Goal: Information Seeking & Learning: Find specific page/section

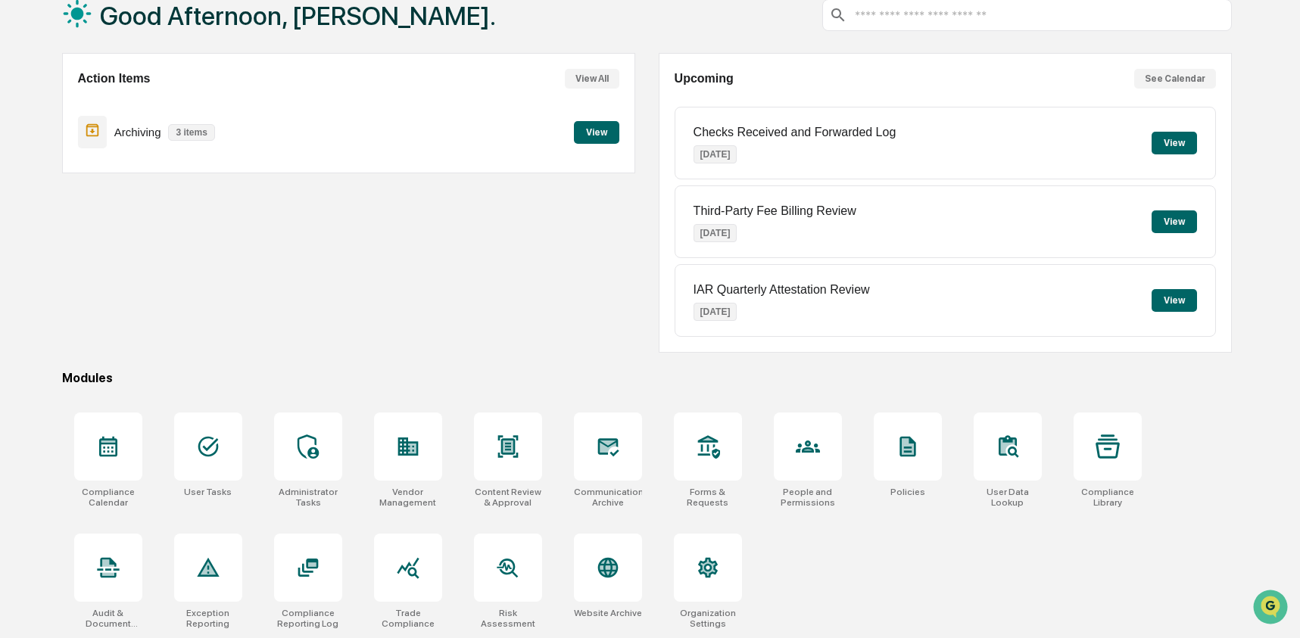
scroll to position [98, 0]
click at [587, 475] on div at bounding box center [608, 447] width 68 height 68
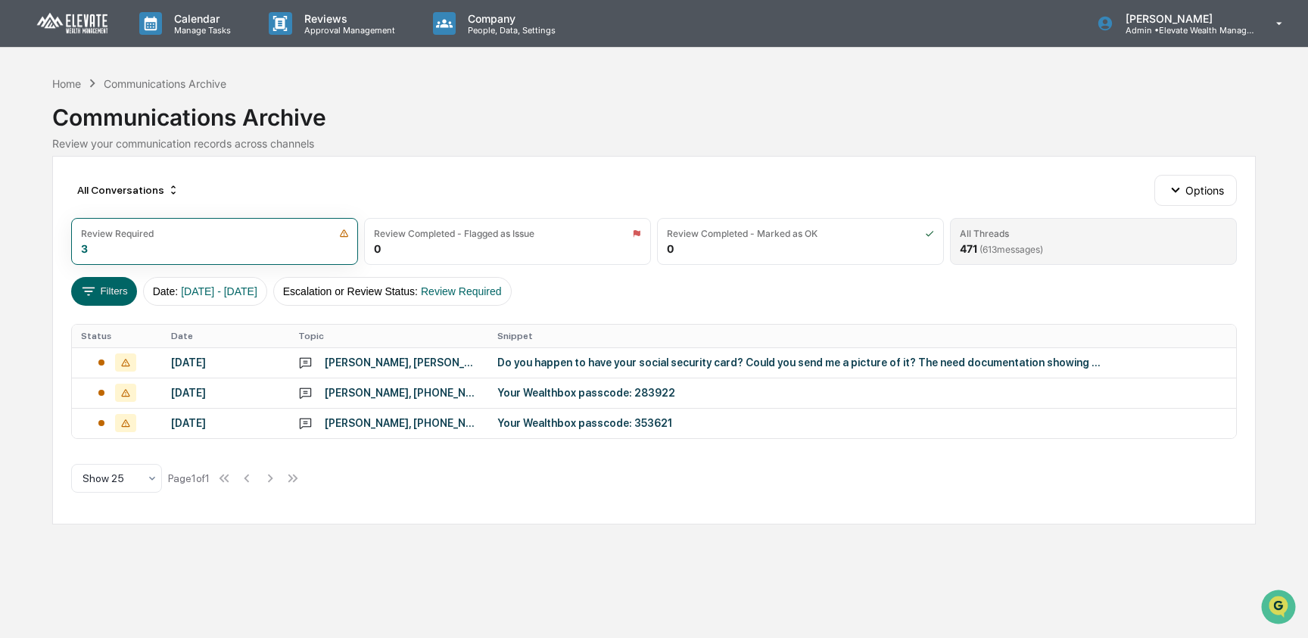
click at [1038, 248] on span "( 613 messages)" at bounding box center [1011, 249] width 64 height 11
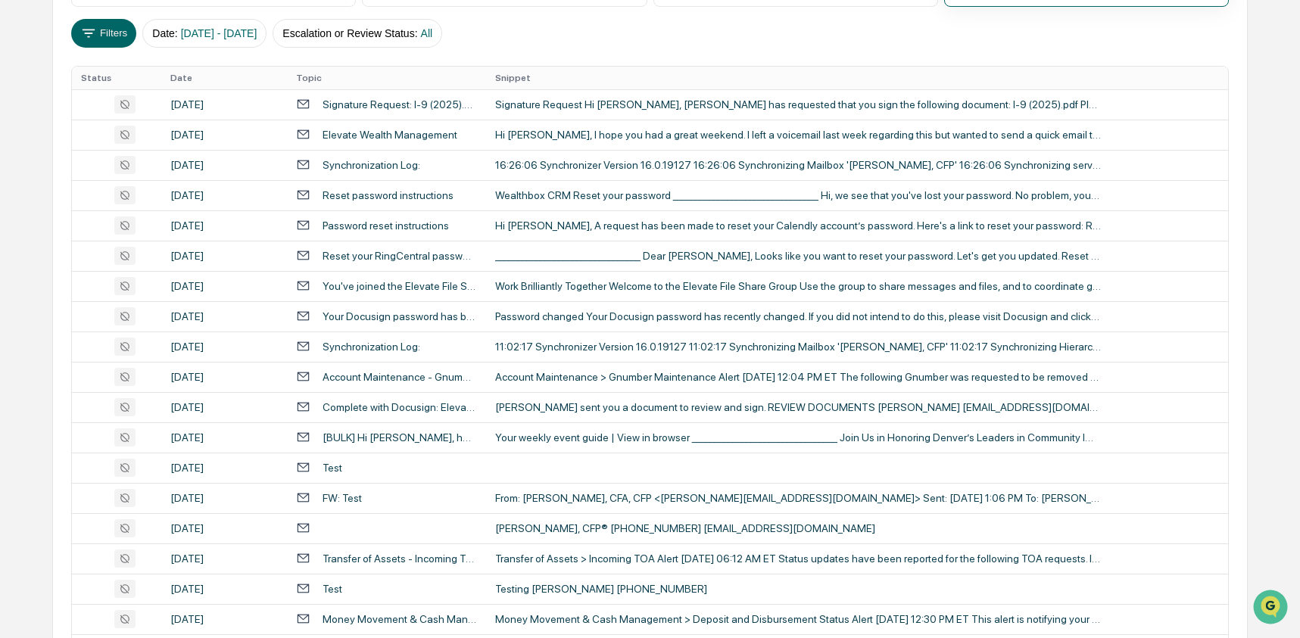
scroll to position [204, 0]
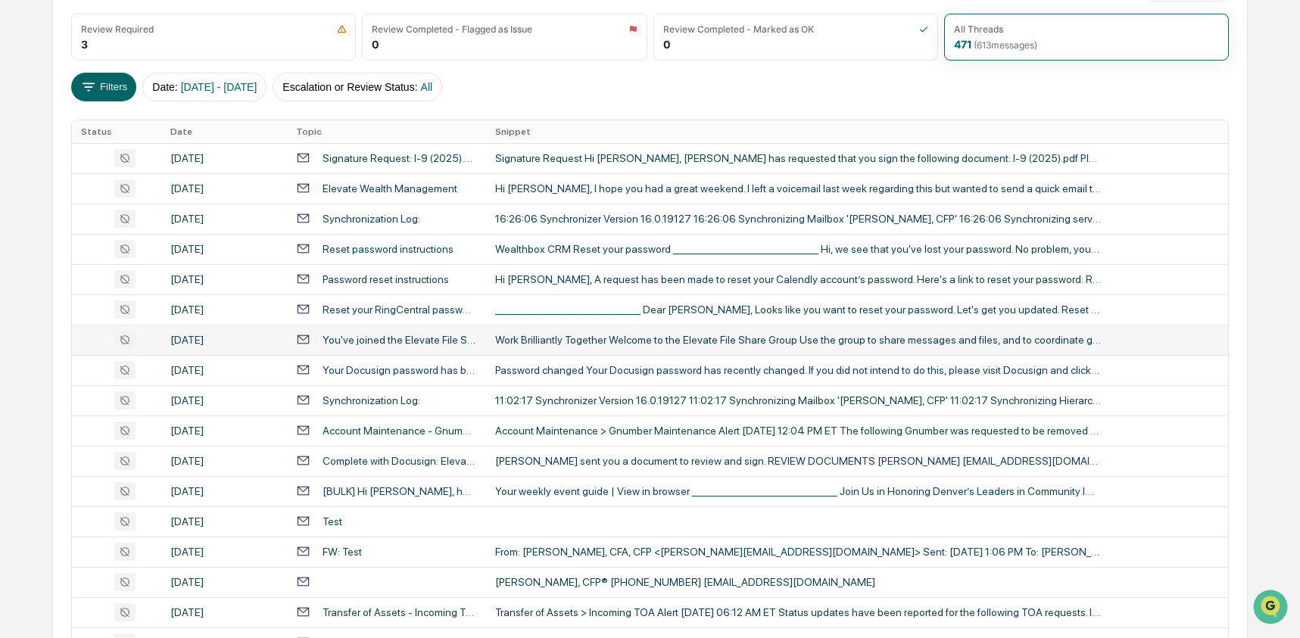
click at [454, 331] on td "You've joined the Elevate File Share group" at bounding box center [386, 340] width 198 height 30
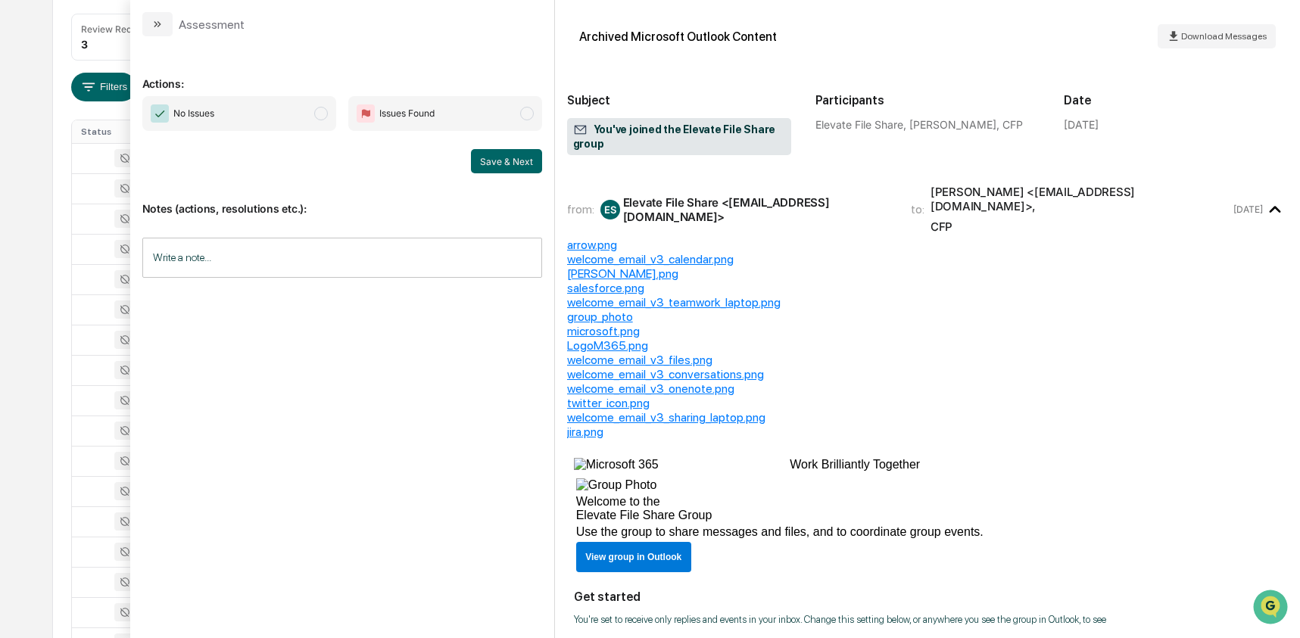
click at [61, 332] on div "All Conversations Options Review Required 3 Review Completed - Flagged as Issue…" at bounding box center [650, 469] width 1196 height 1035
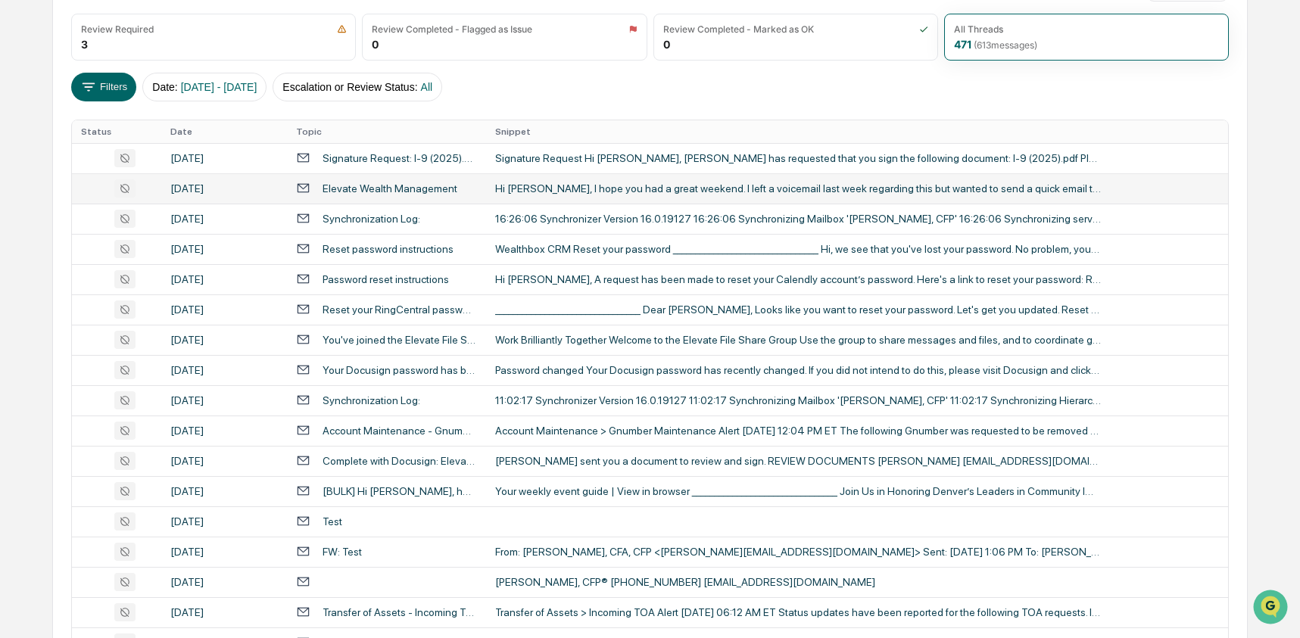
click at [413, 194] on div "Elevate Wealth Management" at bounding box center [389, 188] width 135 height 12
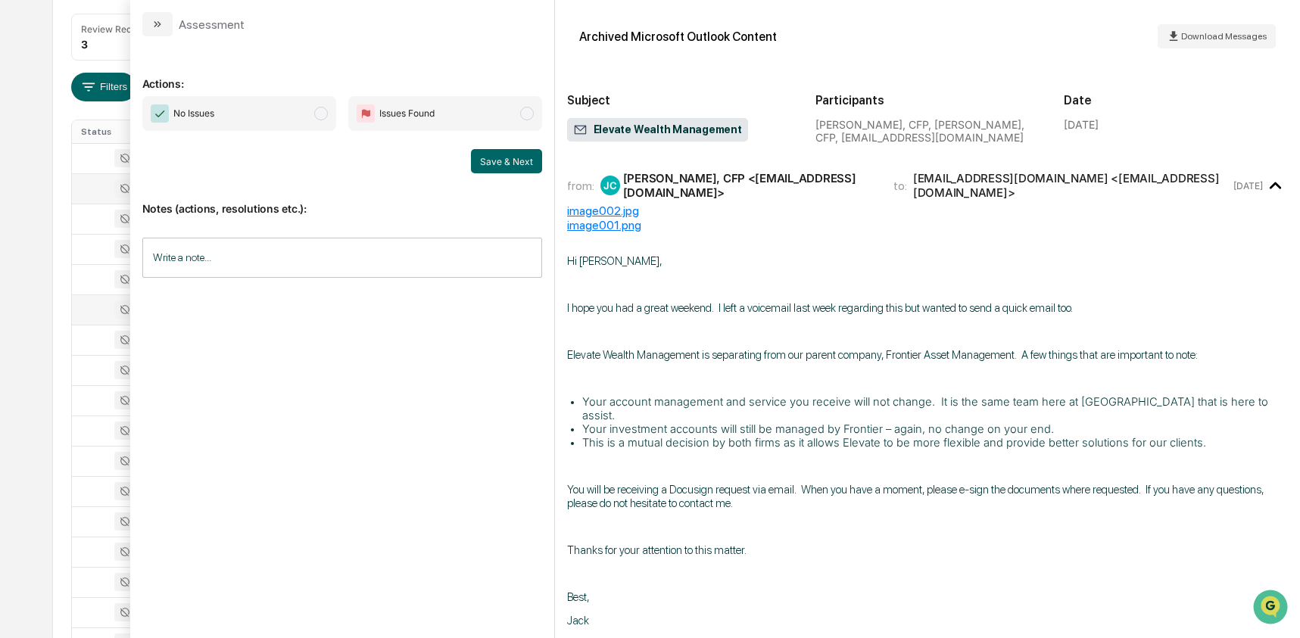
click at [81, 312] on div at bounding box center [116, 309] width 71 height 18
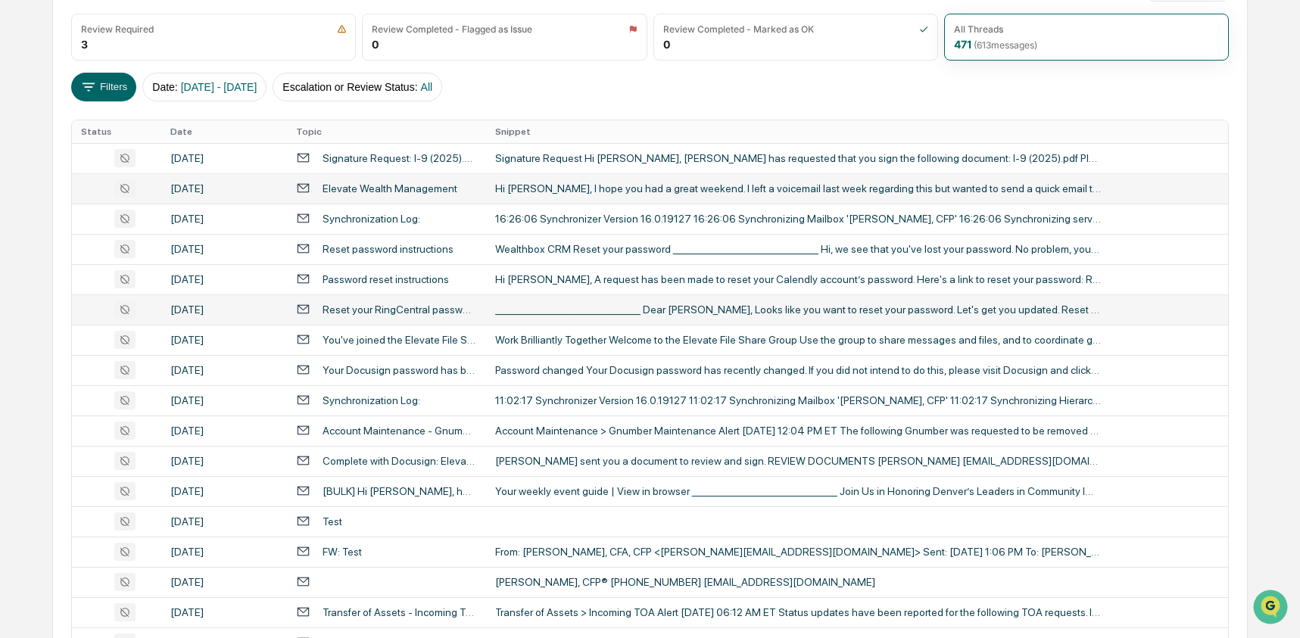
click at [49, 347] on div "Calendar Manage Tasks Reviews Approval Management Company People, Data, Setting…" at bounding box center [650, 391] width 1300 height 1191
click at [387, 502] on td "[BULK] Hi [PERSON_NAME], here are your upcoming events and nominations" at bounding box center [386, 491] width 198 height 30
click at [68, 456] on div "All Conversations Options Review Required 3 Review Completed - Flagged as Issue…" at bounding box center [650, 469] width 1196 height 1035
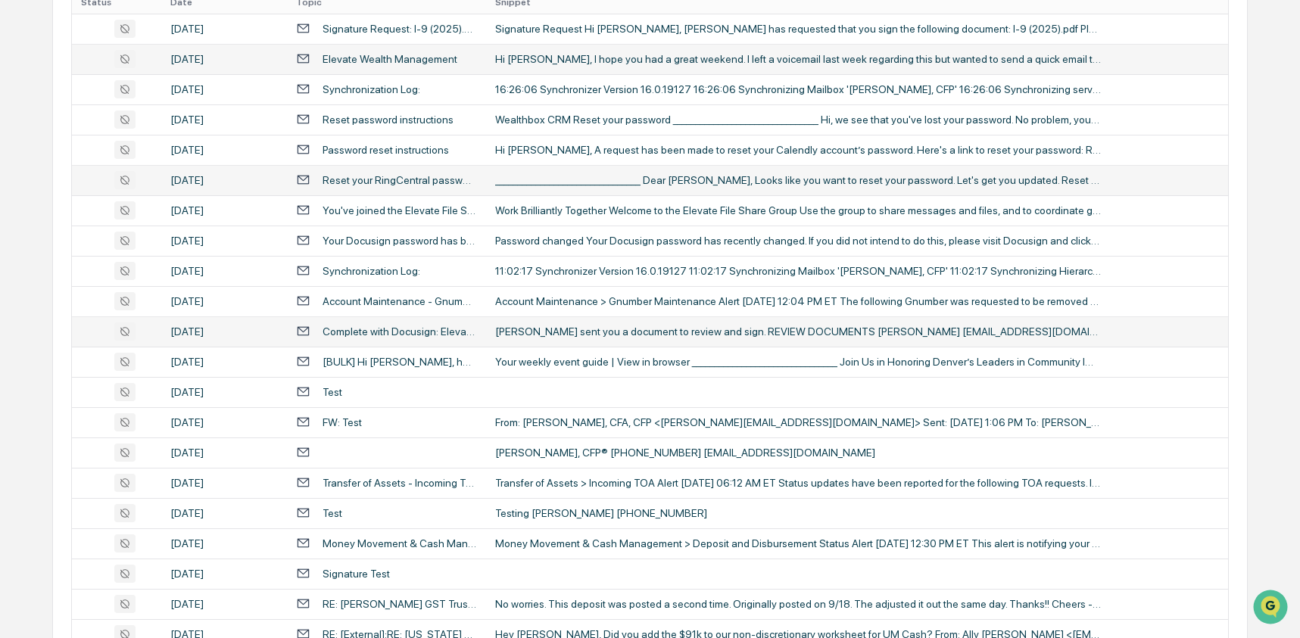
scroll to position [343, 0]
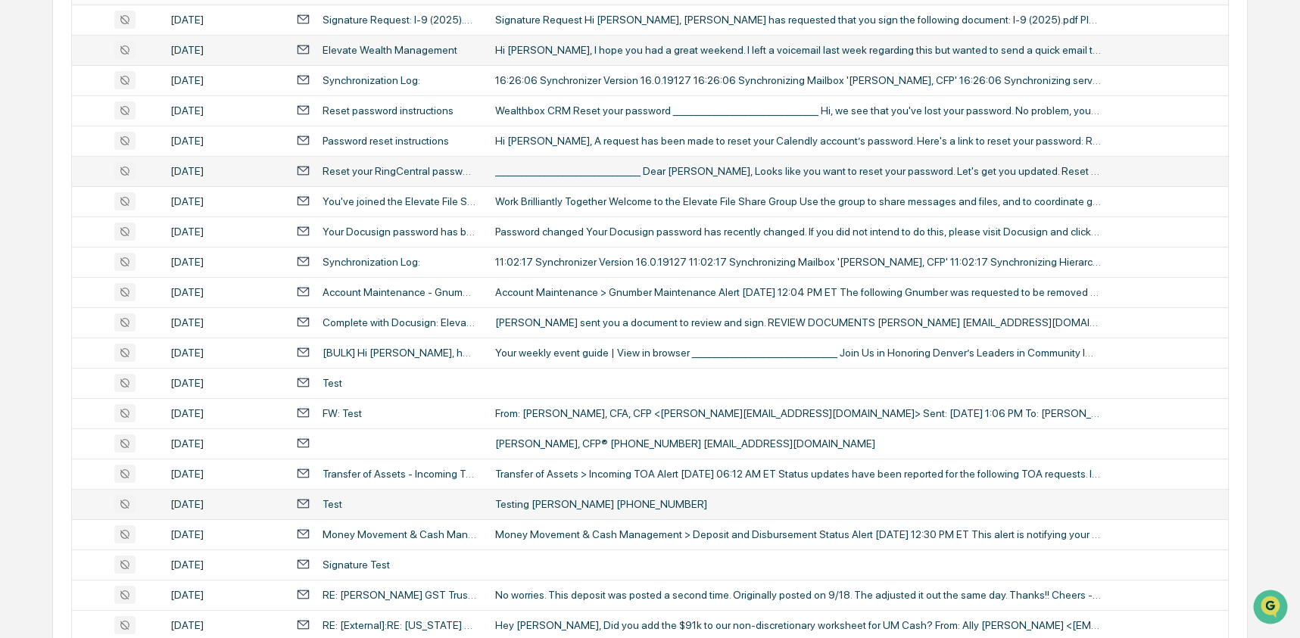
click at [490, 511] on td "Testing [PERSON_NAME] [PHONE_NUMBER]" at bounding box center [857, 504] width 743 height 30
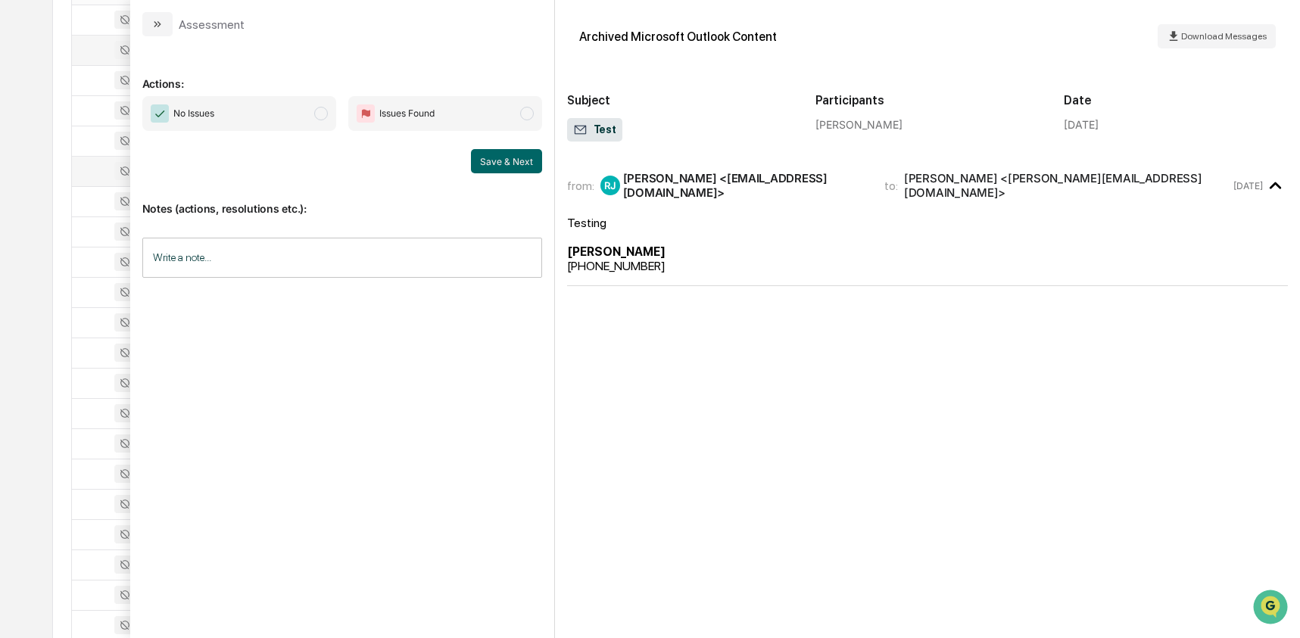
click at [29, 448] on div "Calendar Manage Tasks Reviews Approval Management Company People, Data, Setting…" at bounding box center [650, 252] width 1300 height 1191
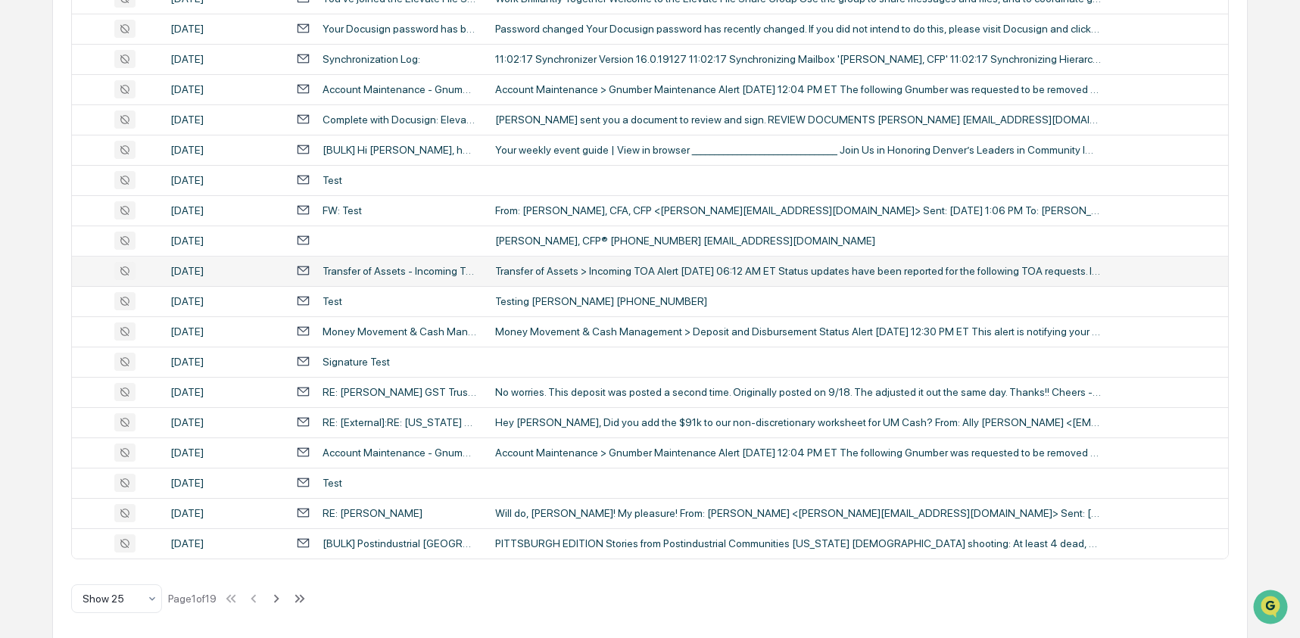
scroll to position [553, 0]
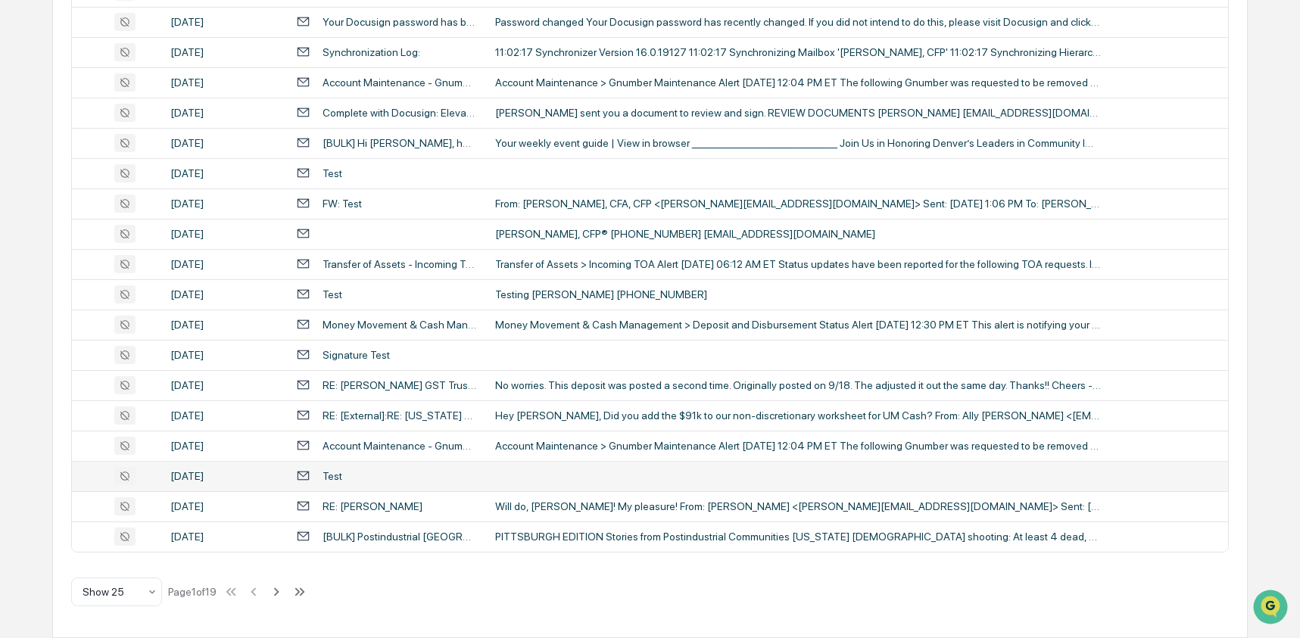
click at [421, 479] on div "Test" at bounding box center [386, 476] width 180 height 14
click at [29, 434] on div "Calendar Manage Tasks Reviews Approval Management Company People, Data, Setting…" at bounding box center [650, 42] width 1300 height 1191
click at [523, 506] on div "Will do, [PERSON_NAME]! My pleasure! From: [PERSON_NAME] <[PERSON_NAME][EMAIL_A…" at bounding box center [798, 506] width 606 height 12
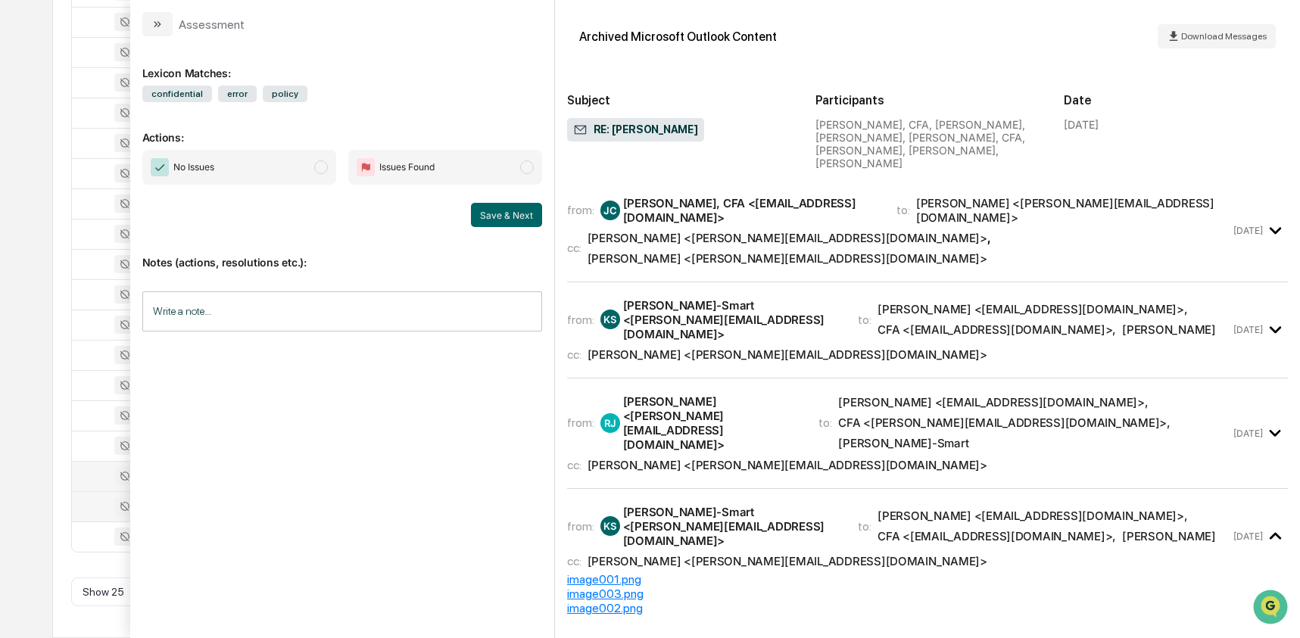
click at [58, 370] on div "All Conversations Options Review Required 3 Review Completed - Flagged as Issue…" at bounding box center [650, 120] width 1196 height 1035
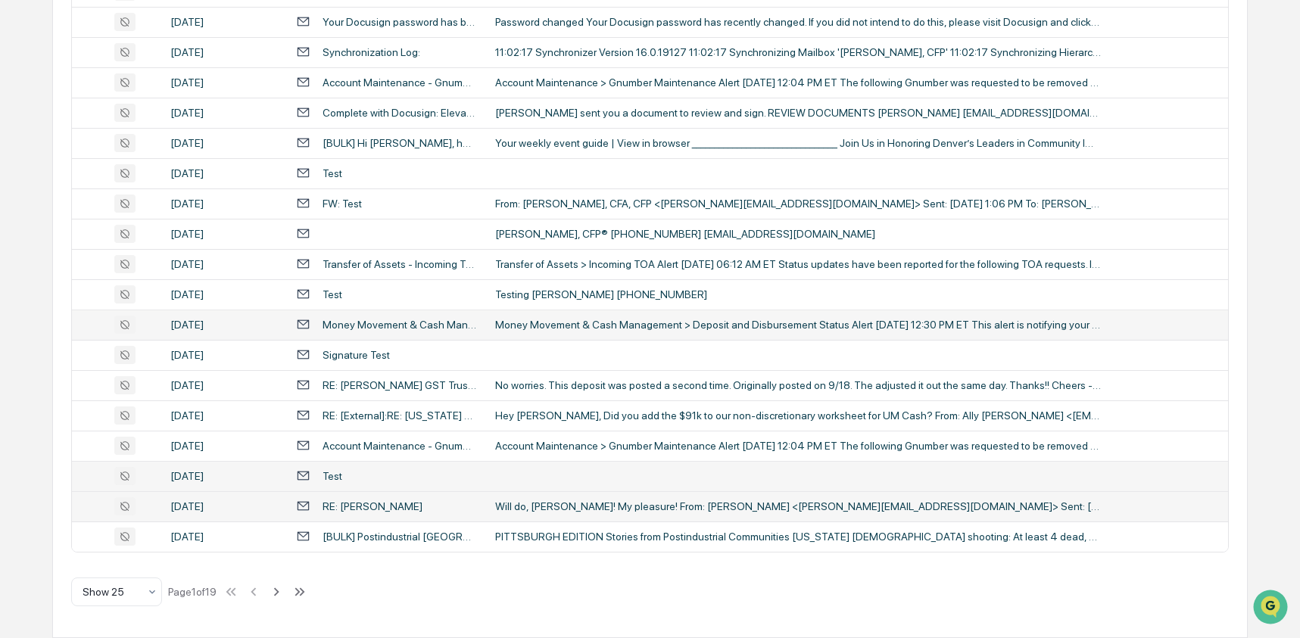
click at [540, 328] on div "Money Movement & Cash Management > Deposit and Disbursement Status Alert [DATE]…" at bounding box center [798, 325] width 606 height 12
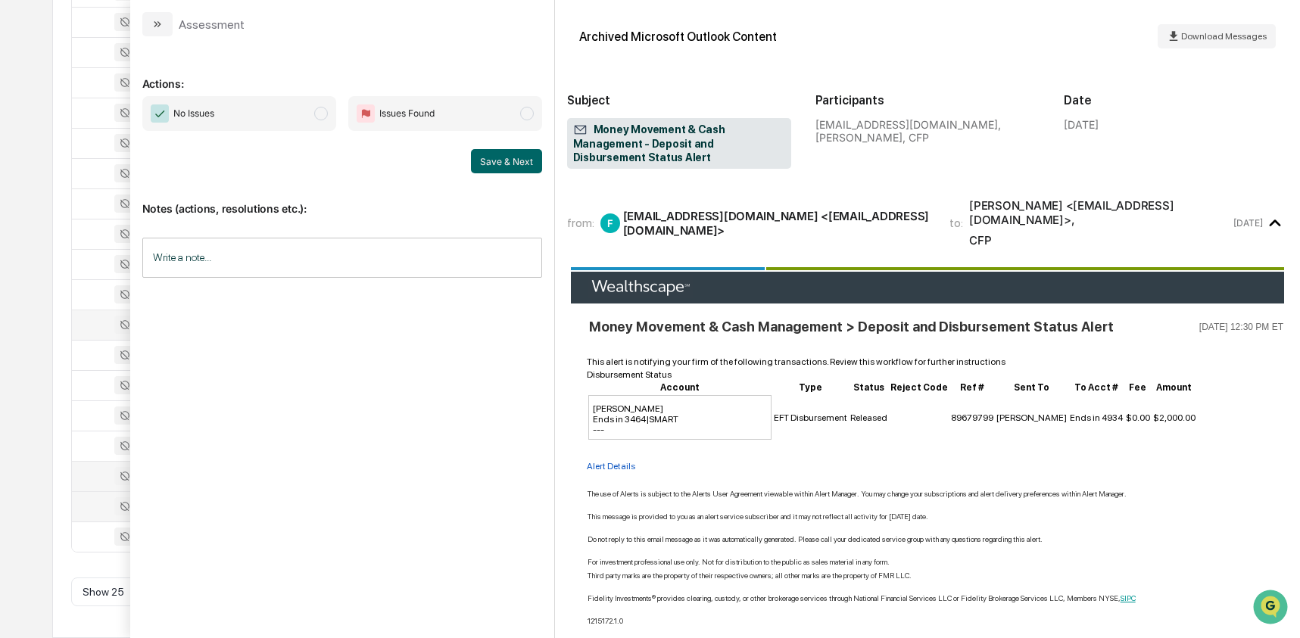
click at [30, 328] on div "Calendar Manage Tasks Reviews Approval Management Company People, Data, Setting…" at bounding box center [650, 42] width 1300 height 1191
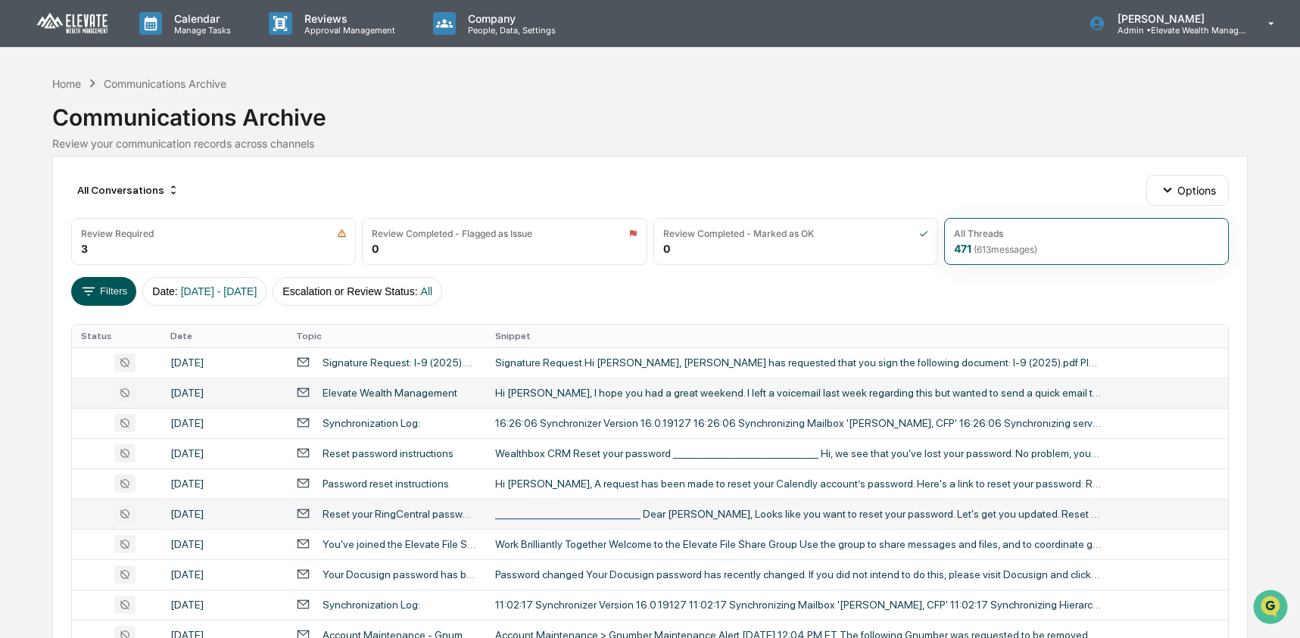
click at [95, 294] on icon at bounding box center [88, 291] width 17 height 17
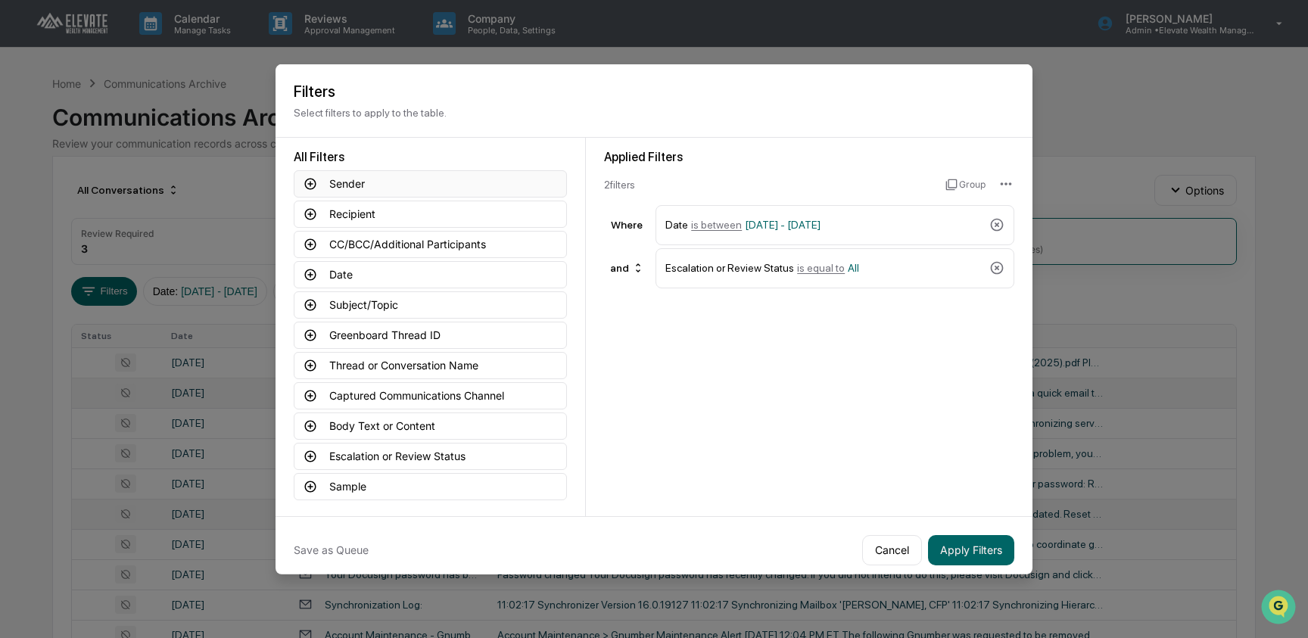
click at [375, 189] on button "Sender" at bounding box center [430, 183] width 273 height 27
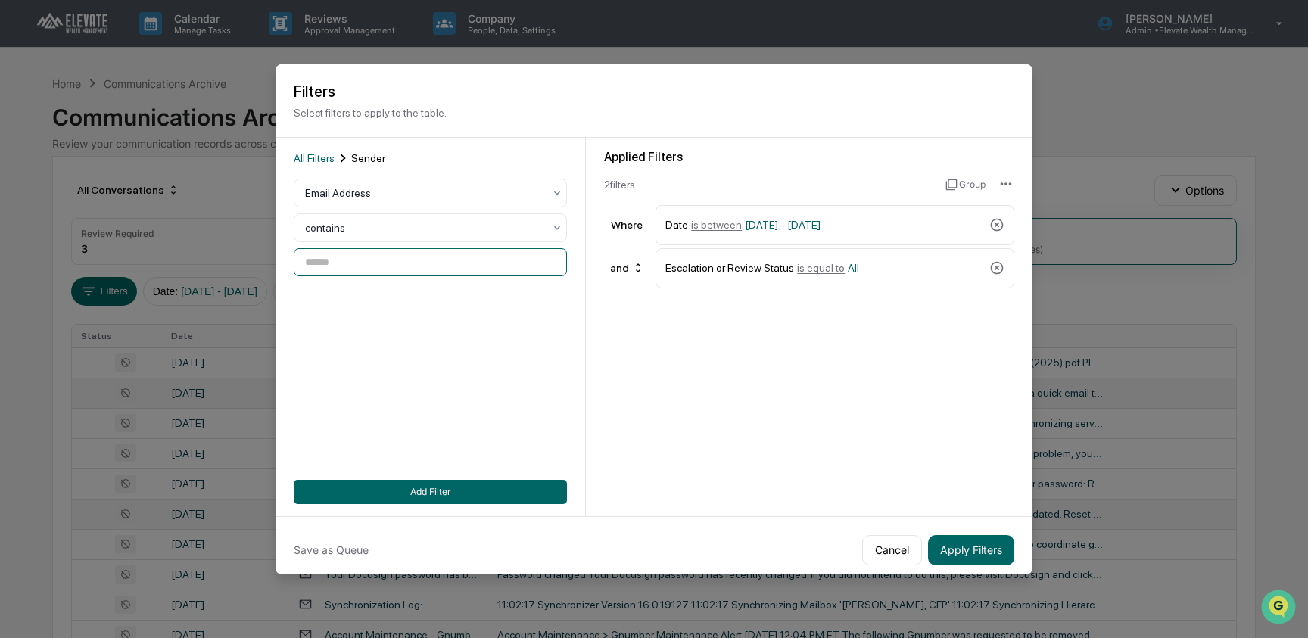
click at [376, 265] on input at bounding box center [430, 262] width 273 height 28
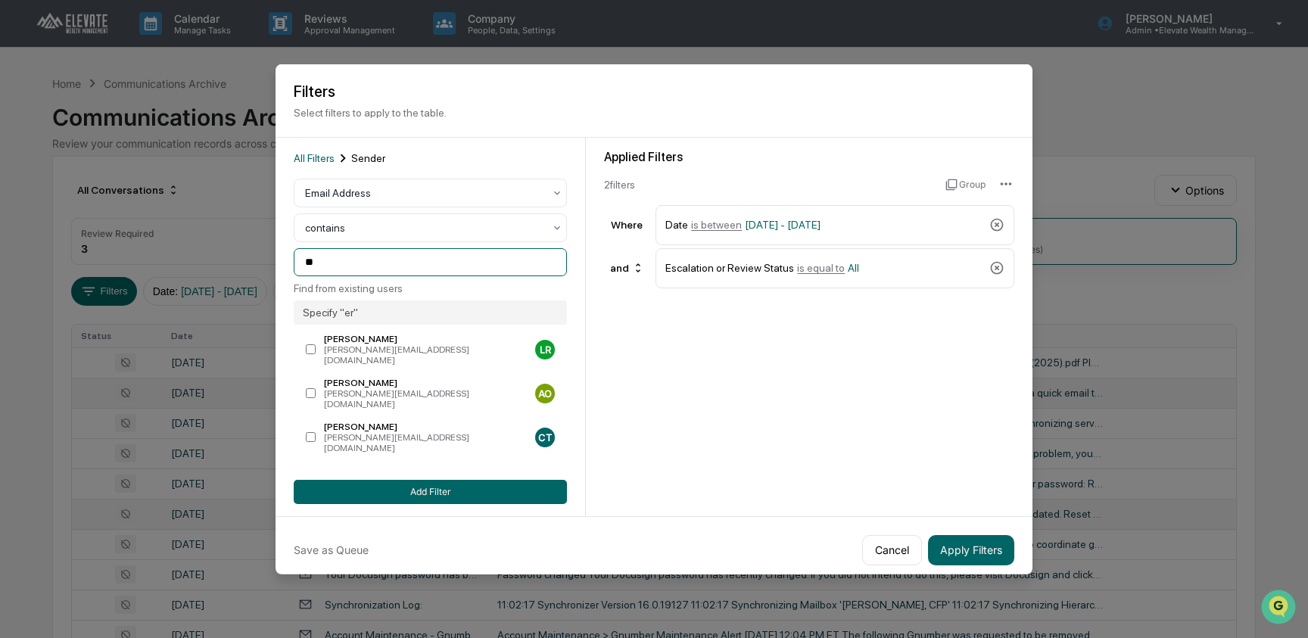
type input "*"
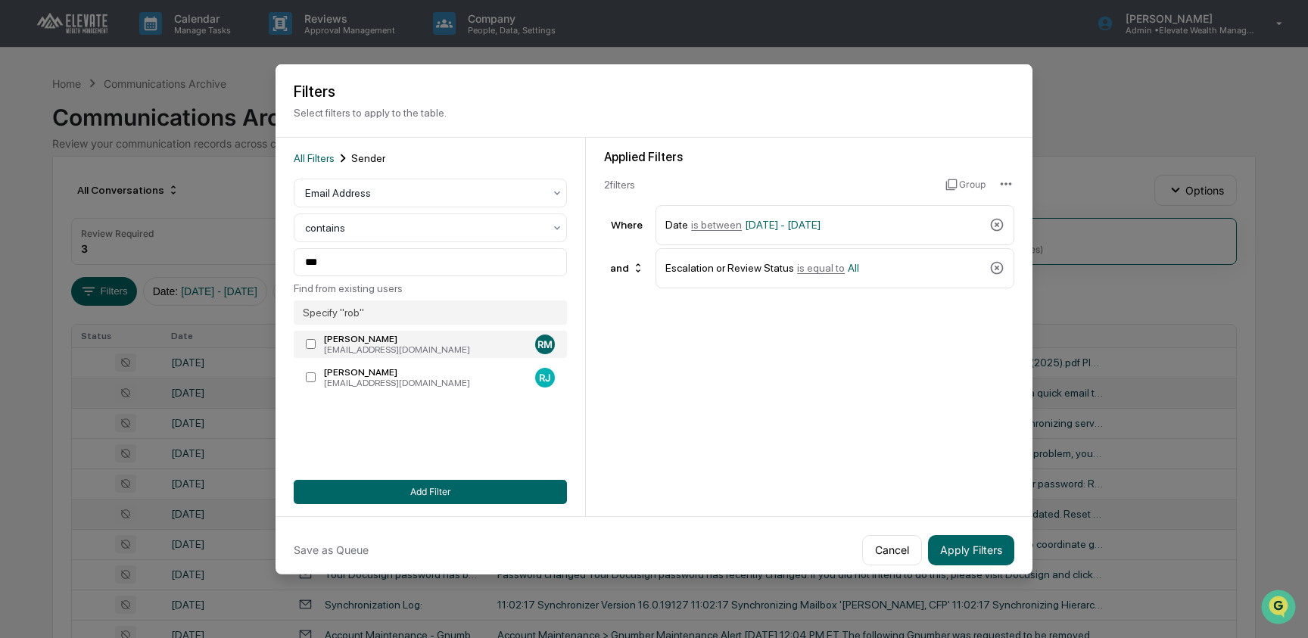
type input "**********"
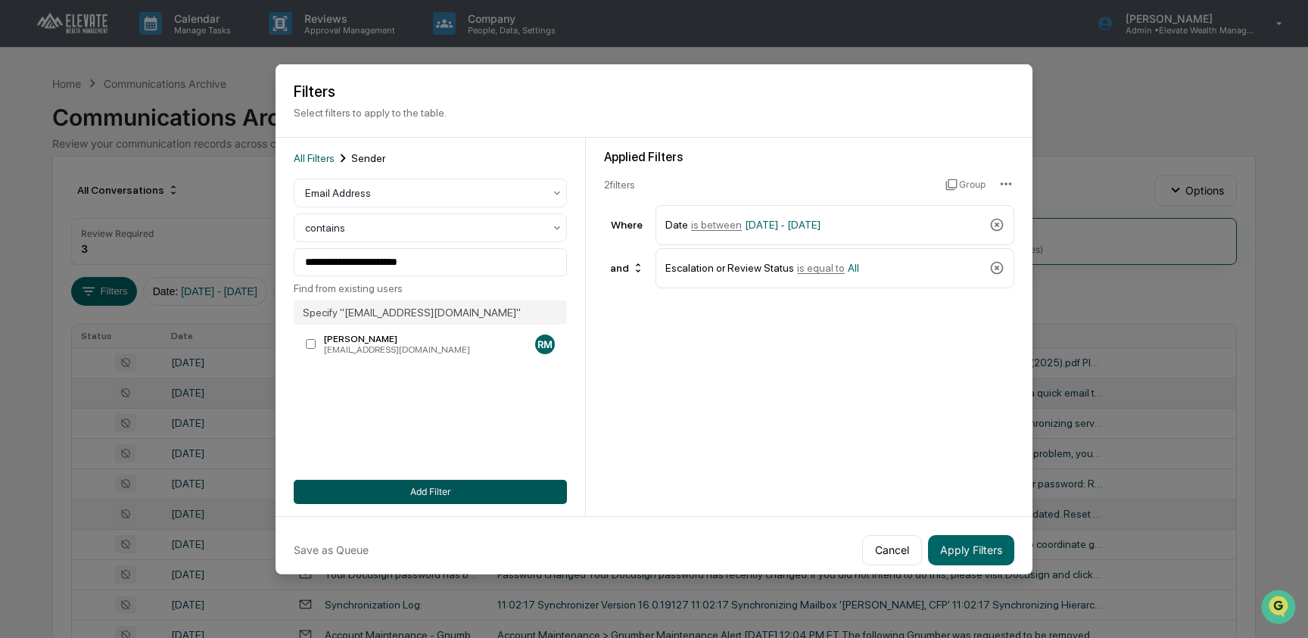
click at [423, 494] on button "Add Filter" at bounding box center [430, 491] width 273 height 24
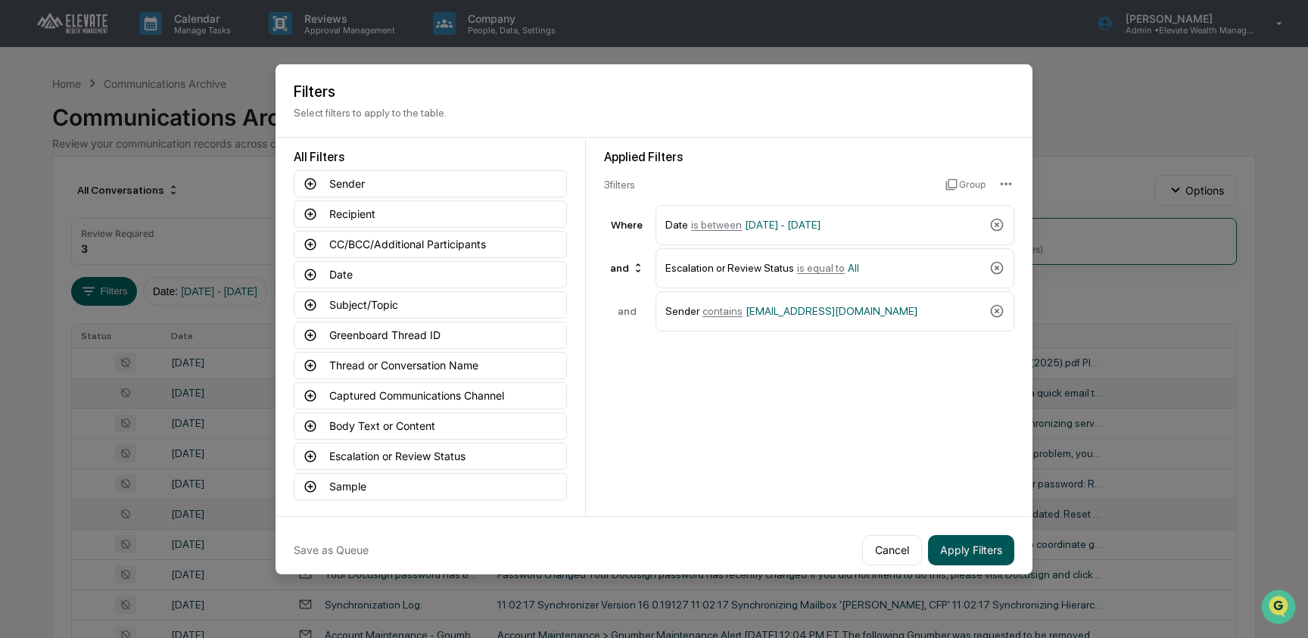
click at [998, 544] on button "Apply Filters" at bounding box center [971, 549] width 86 height 30
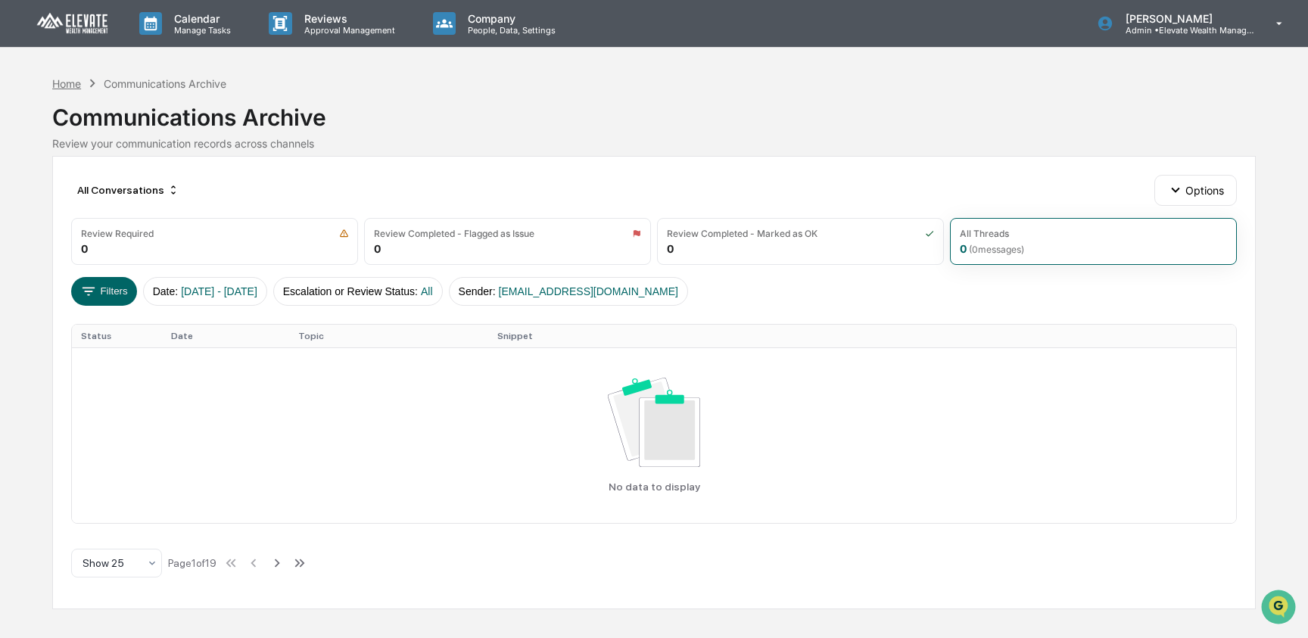
click at [70, 83] on div "Home" at bounding box center [66, 83] width 29 height 13
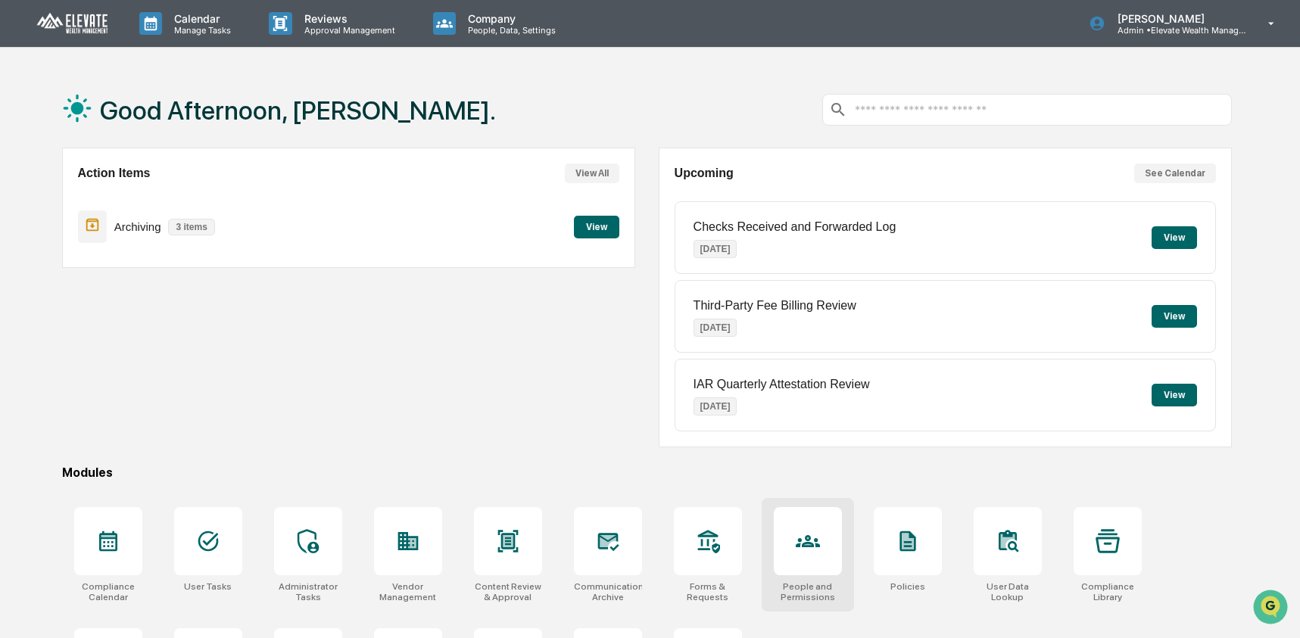
click at [839, 562] on div at bounding box center [808, 541] width 68 height 68
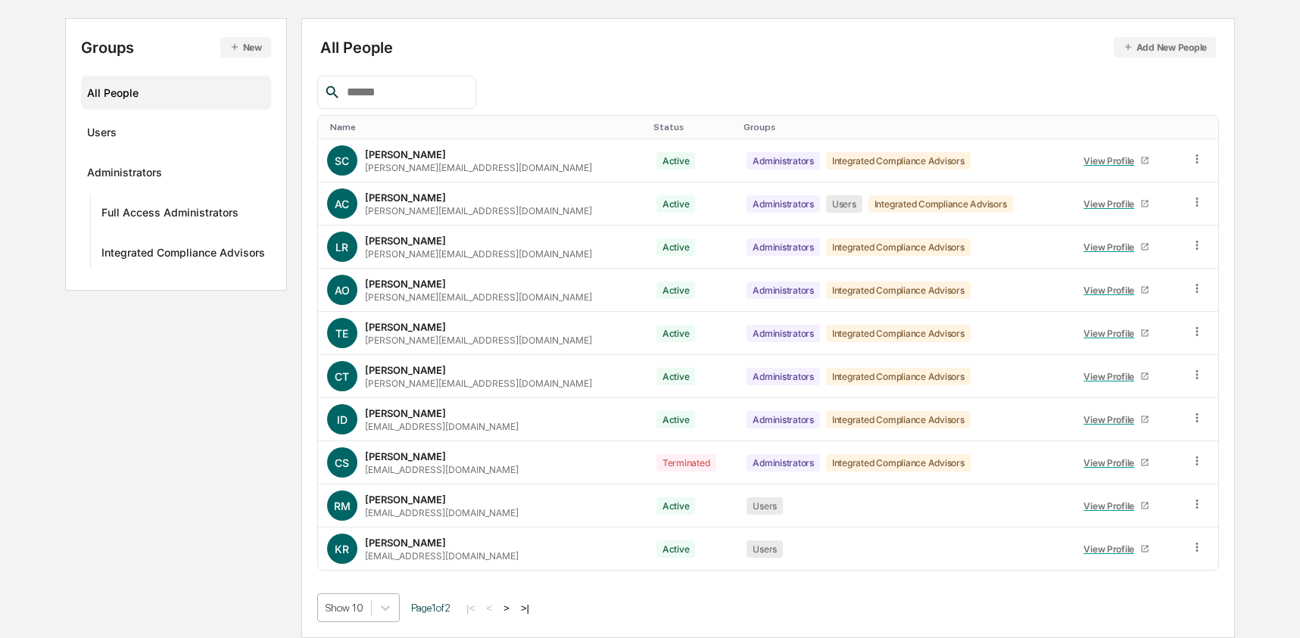
click at [360, 612] on body "Calendar Manage Tasks Reviews Approval Management Company People, Data, Setting…" at bounding box center [650, 243] width 1300 height 790
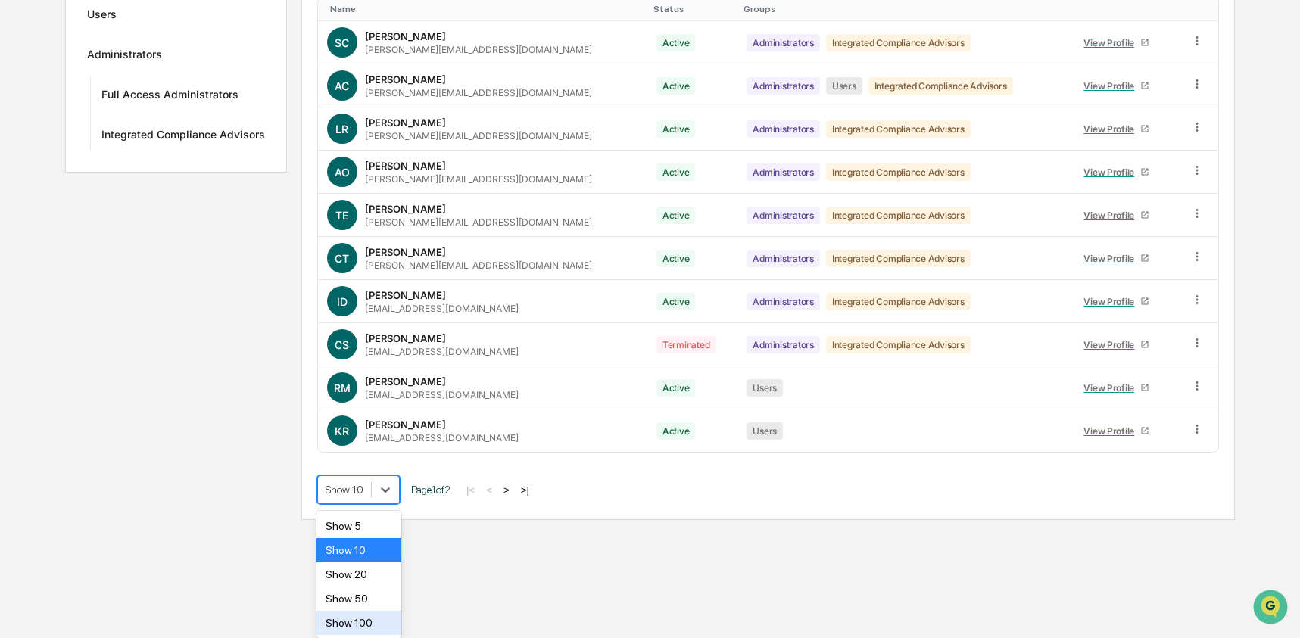
click at [372, 620] on div "Show 100" at bounding box center [359, 623] width 86 height 24
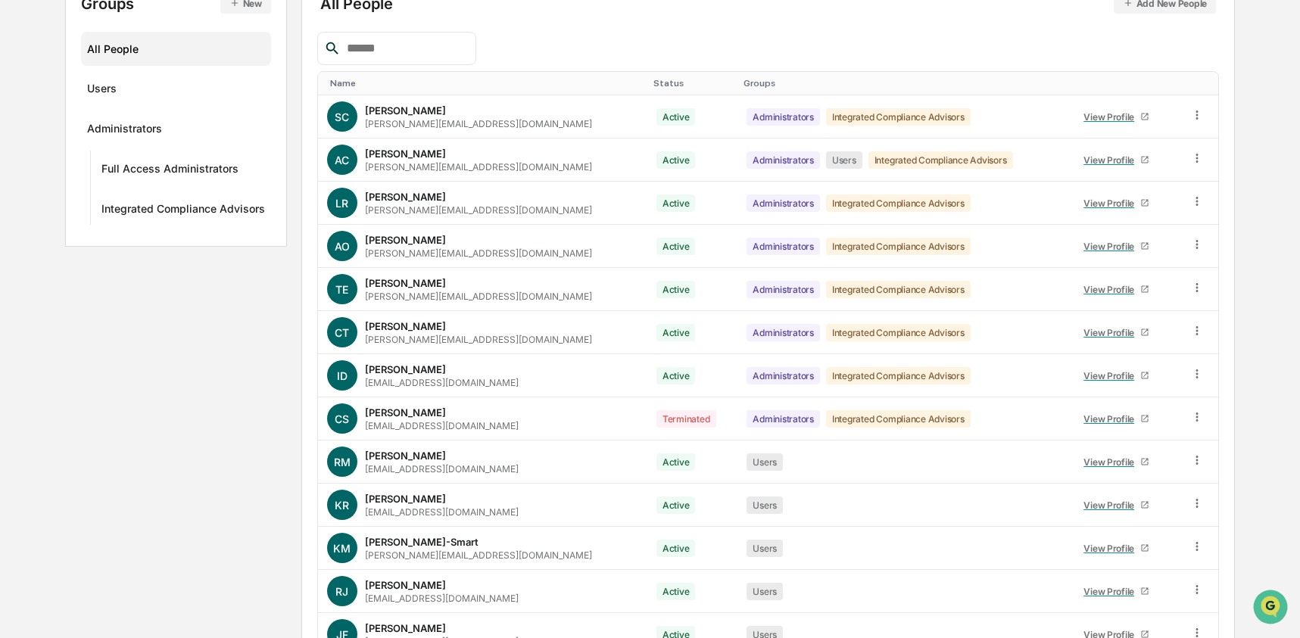
scroll to position [0, 0]
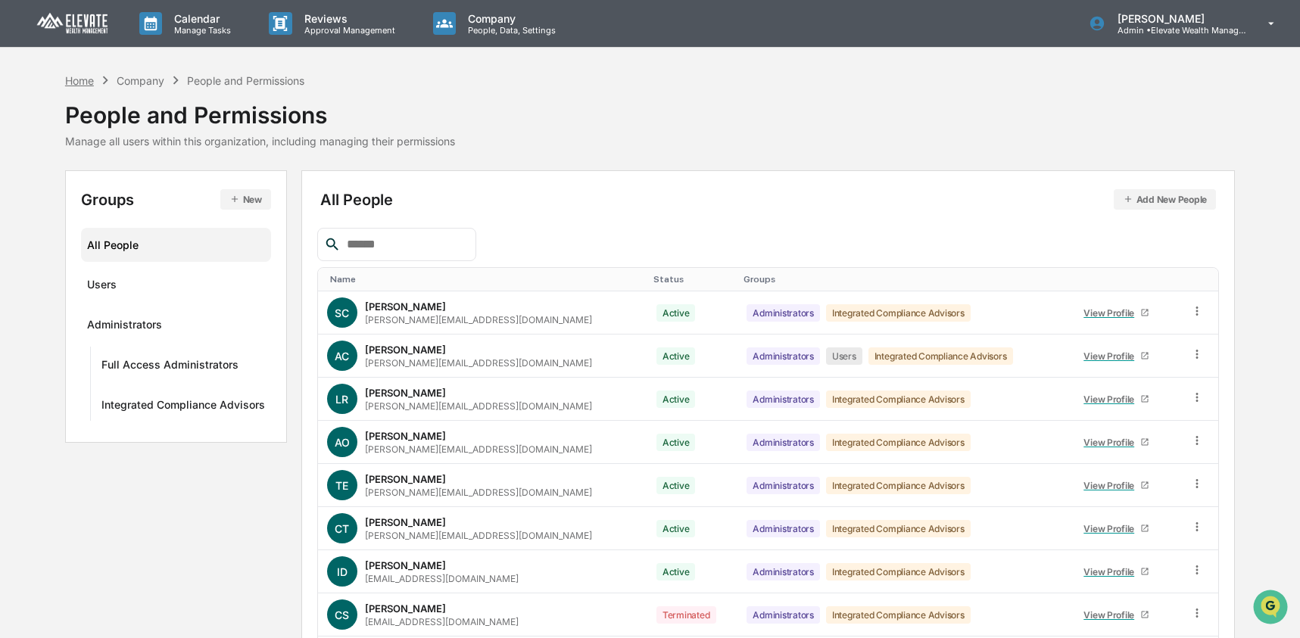
click at [90, 84] on div "Home" at bounding box center [79, 80] width 29 height 13
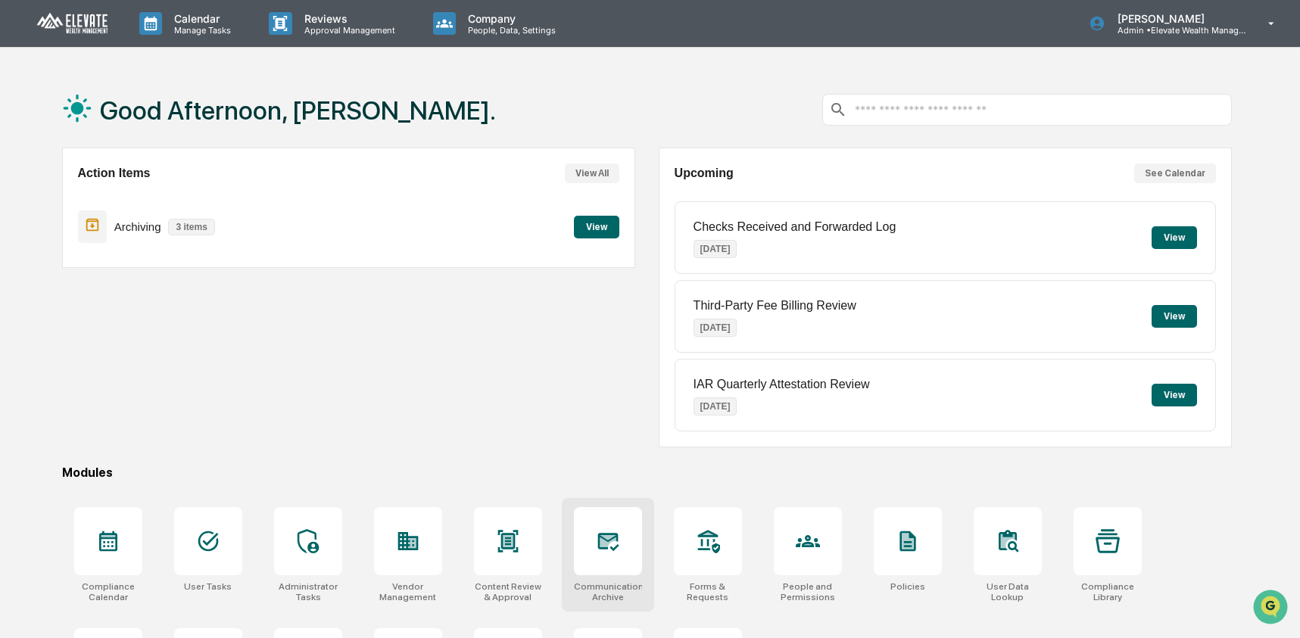
click at [601, 562] on div at bounding box center [608, 541] width 68 height 68
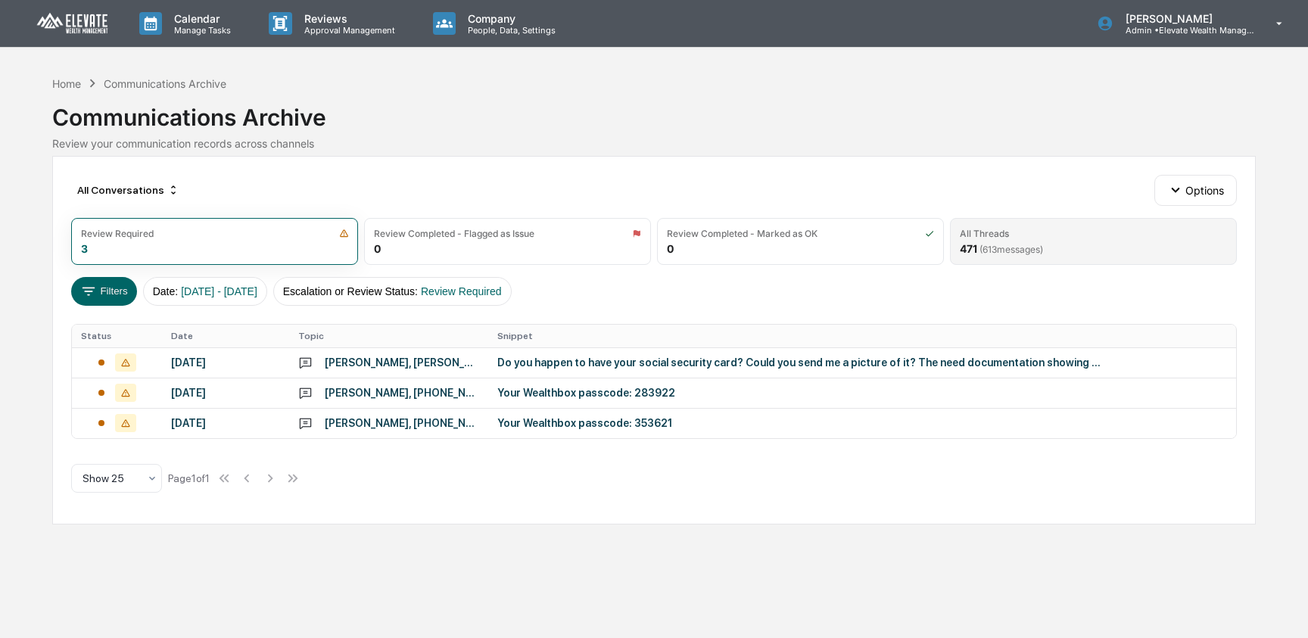
click at [1054, 240] on div "All Threads 471 ( 613 messages)" at bounding box center [1093, 241] width 287 height 47
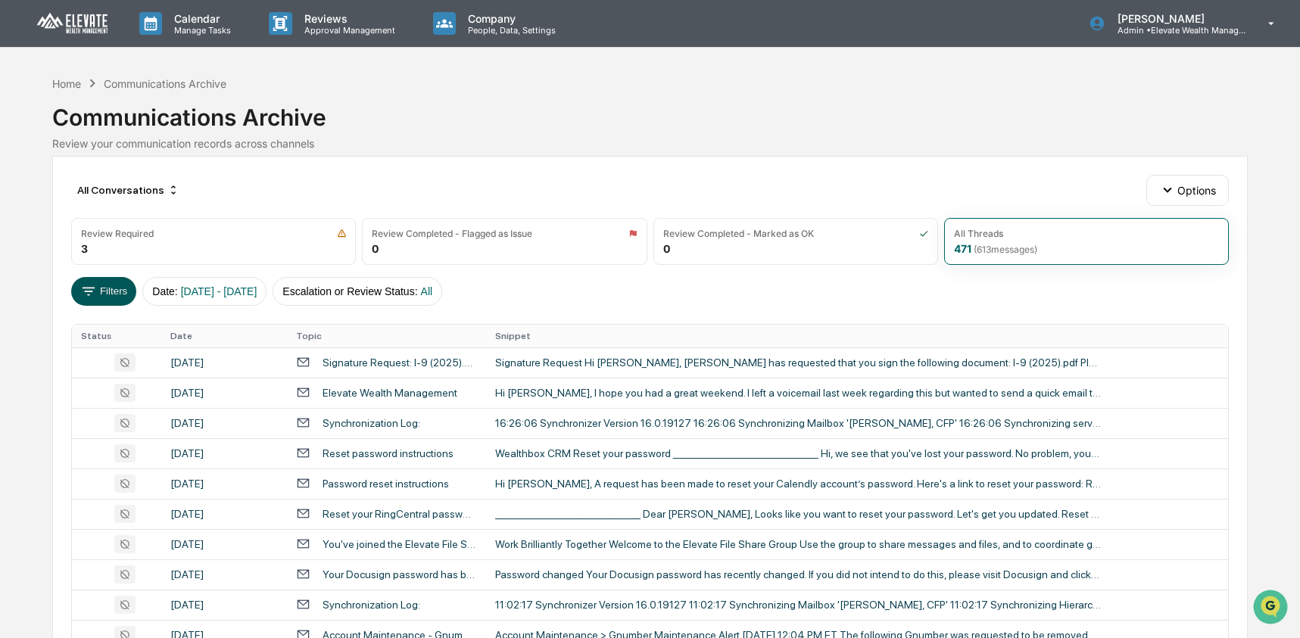
click at [80, 287] on icon at bounding box center [88, 291] width 17 height 17
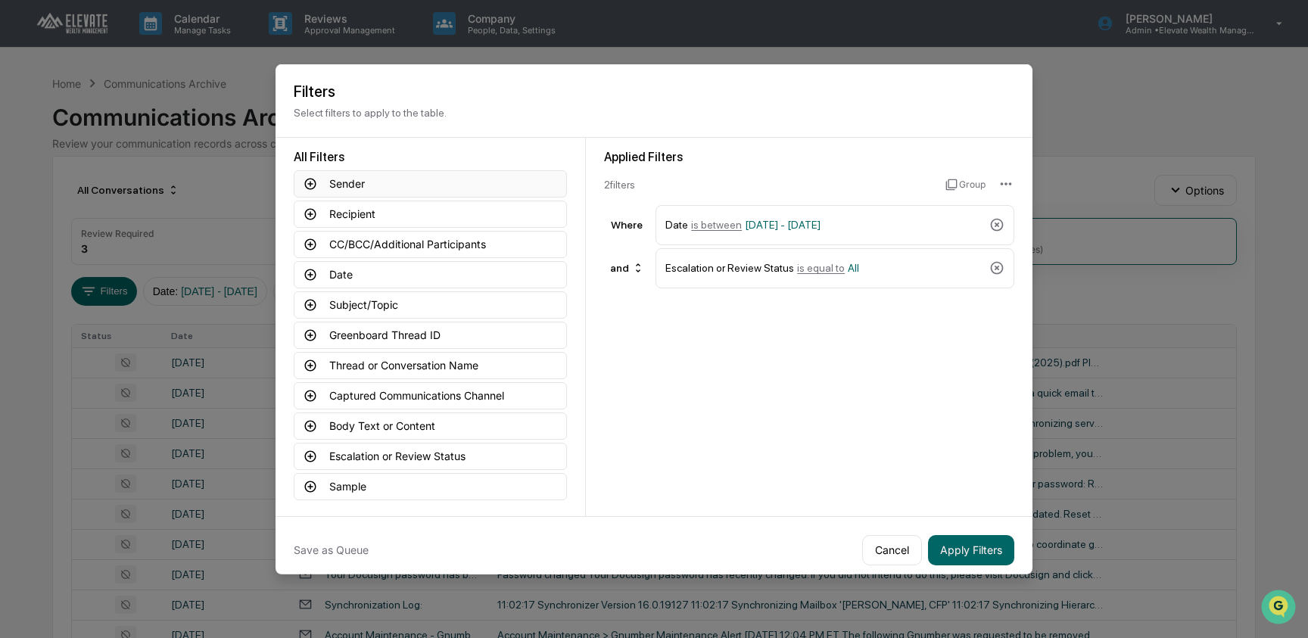
click at [375, 179] on button "Sender" at bounding box center [430, 183] width 273 height 27
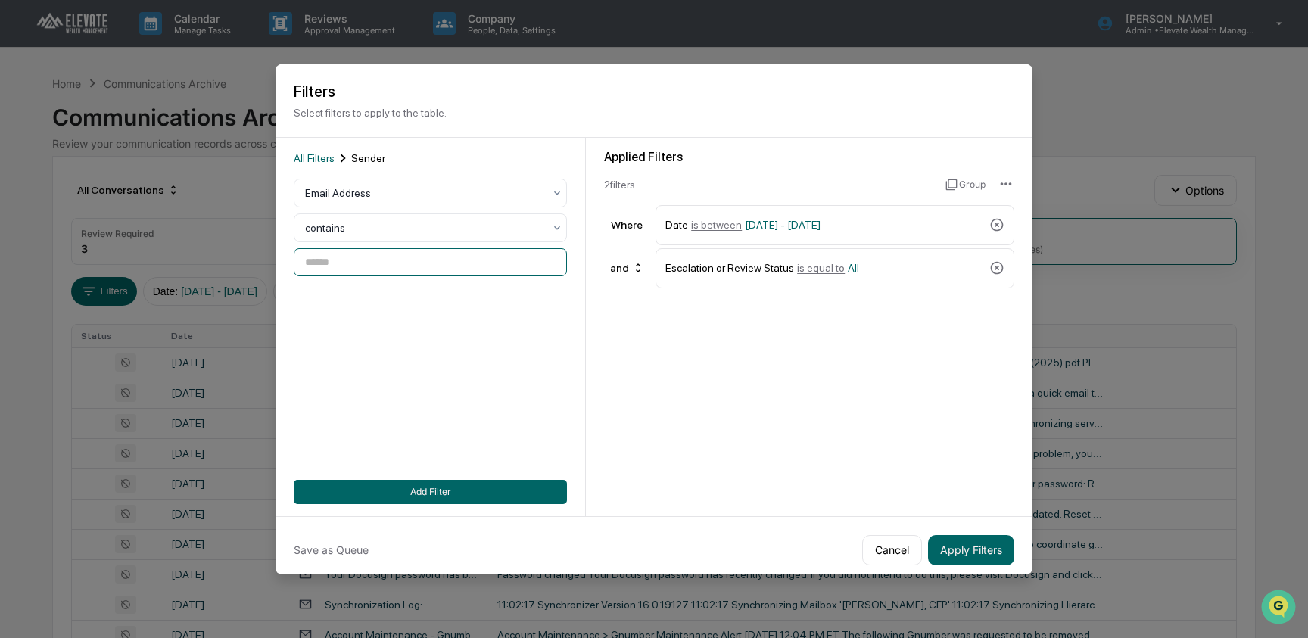
click at [381, 275] on input at bounding box center [430, 262] width 273 height 28
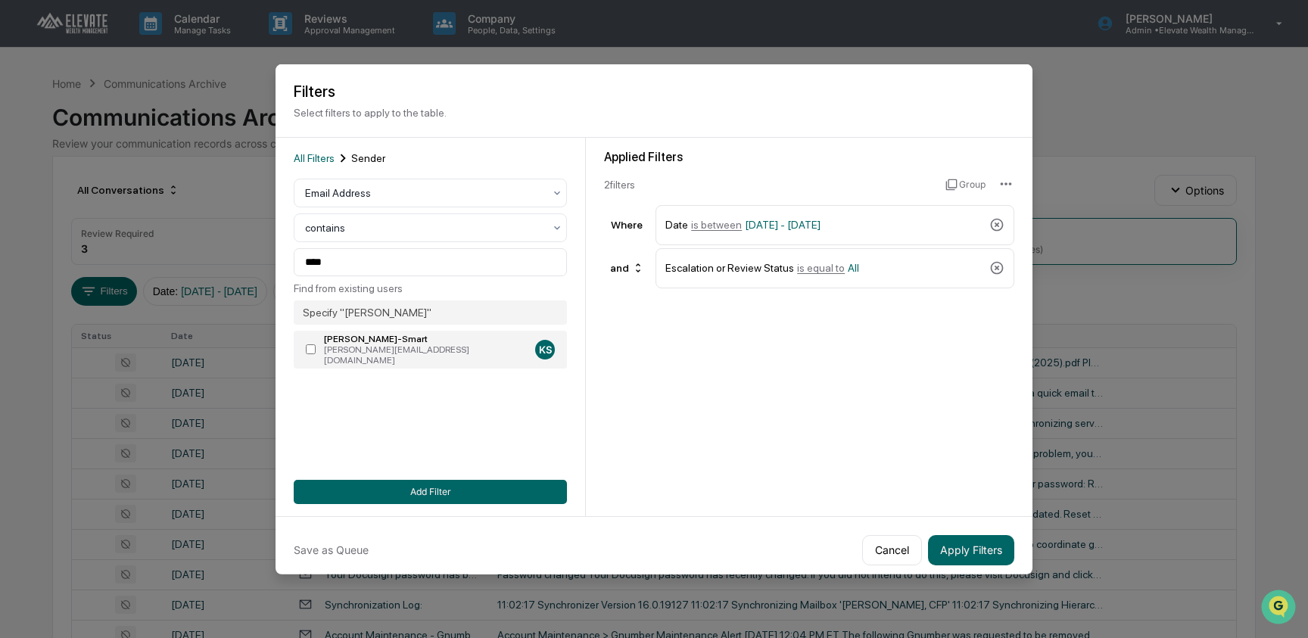
click at [348, 356] on div "[PERSON_NAME][EMAIL_ADDRESS][DOMAIN_NAME]" at bounding box center [426, 354] width 205 height 21
type input "**********"
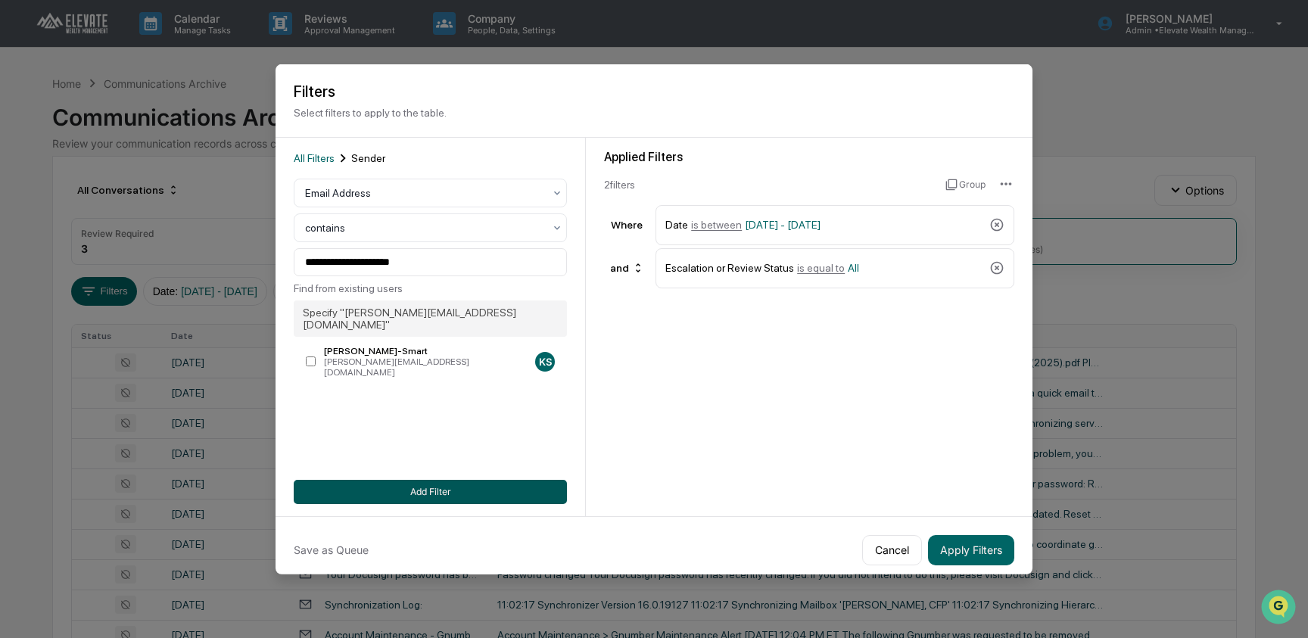
click at [419, 494] on button "Add Filter" at bounding box center [430, 491] width 273 height 24
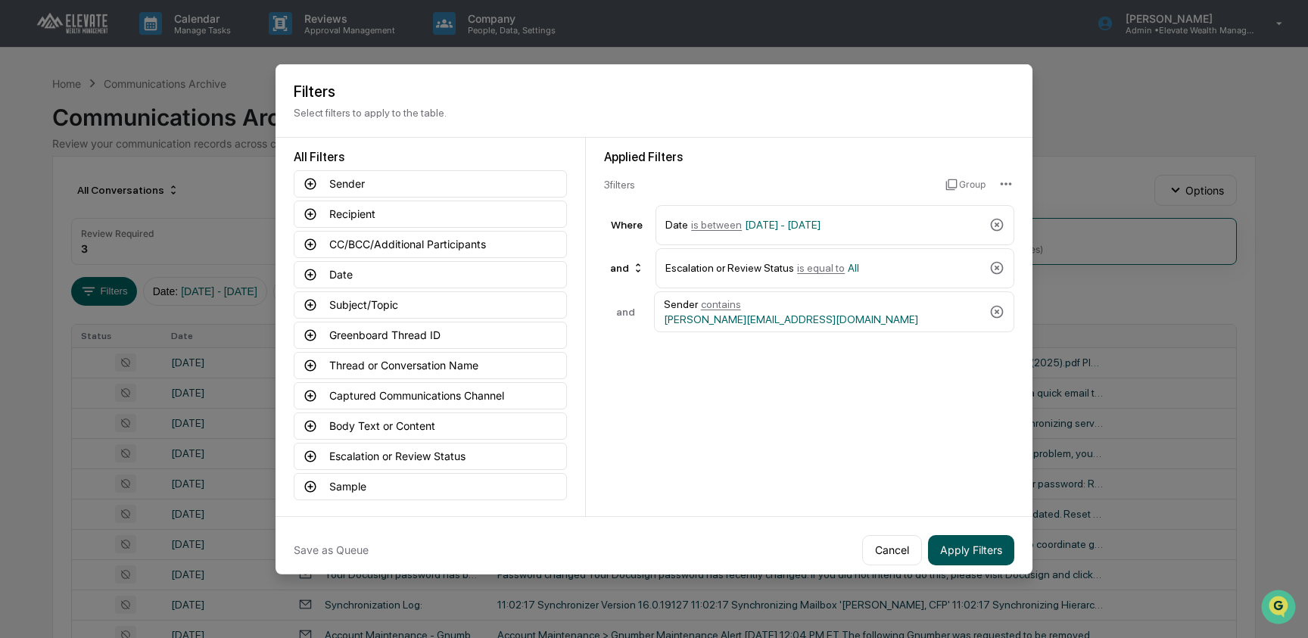
click at [965, 554] on button "Apply Filters" at bounding box center [971, 549] width 86 height 30
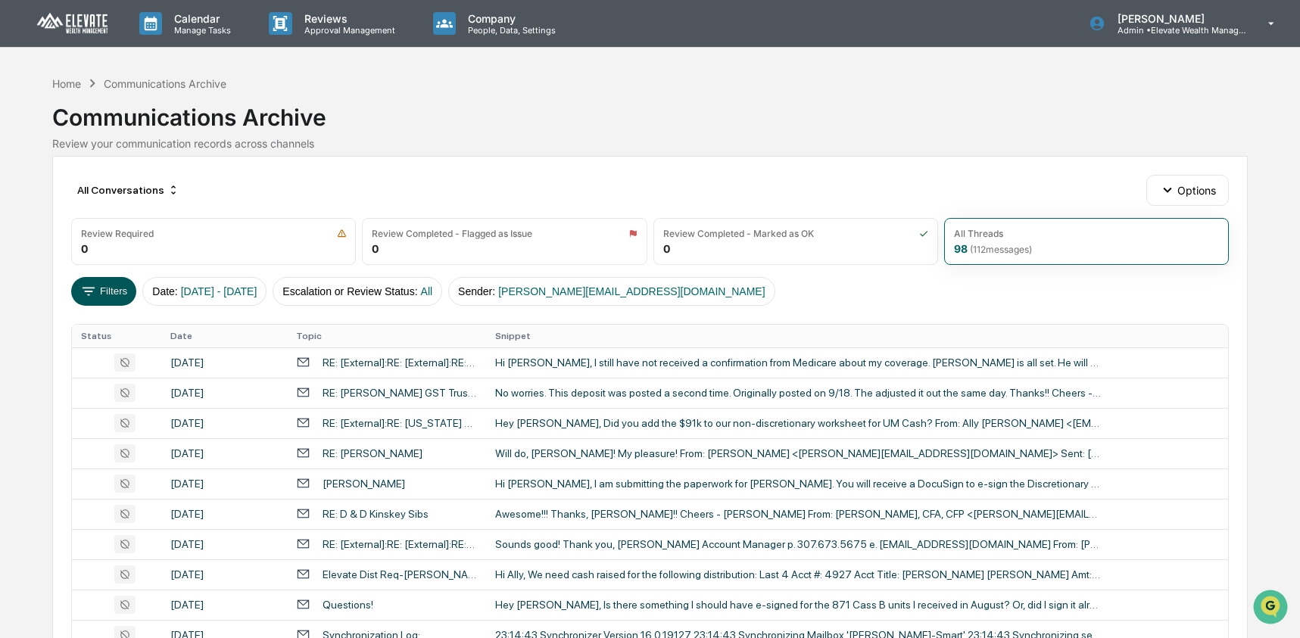
click at [111, 294] on button "Filters" at bounding box center [104, 291] width 66 height 29
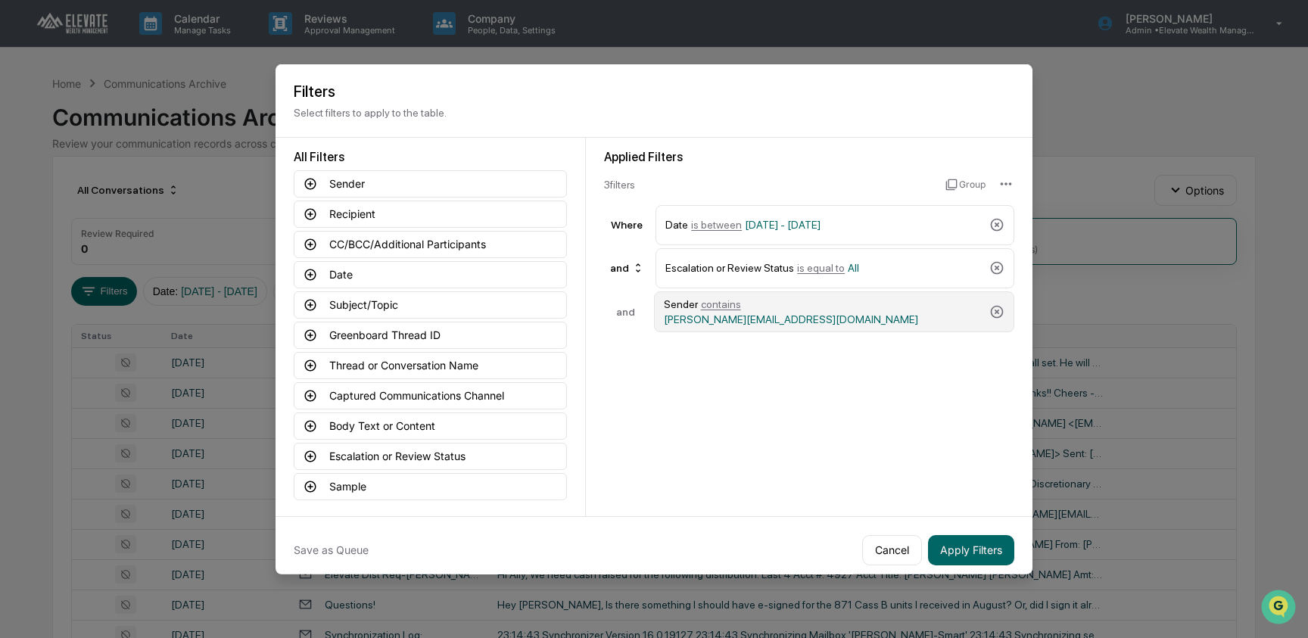
click at [809, 318] on div "Sender contains kelly@elevateasset.com" at bounding box center [823, 310] width 319 height 27
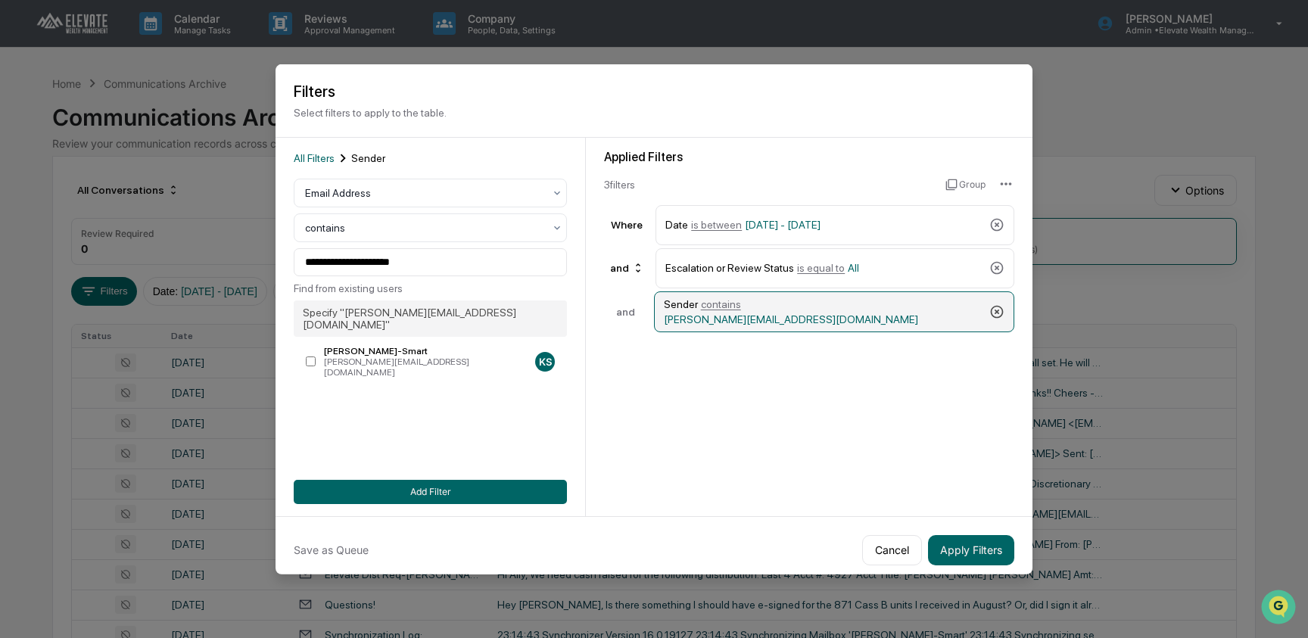
click at [991, 312] on icon at bounding box center [996, 311] width 15 height 15
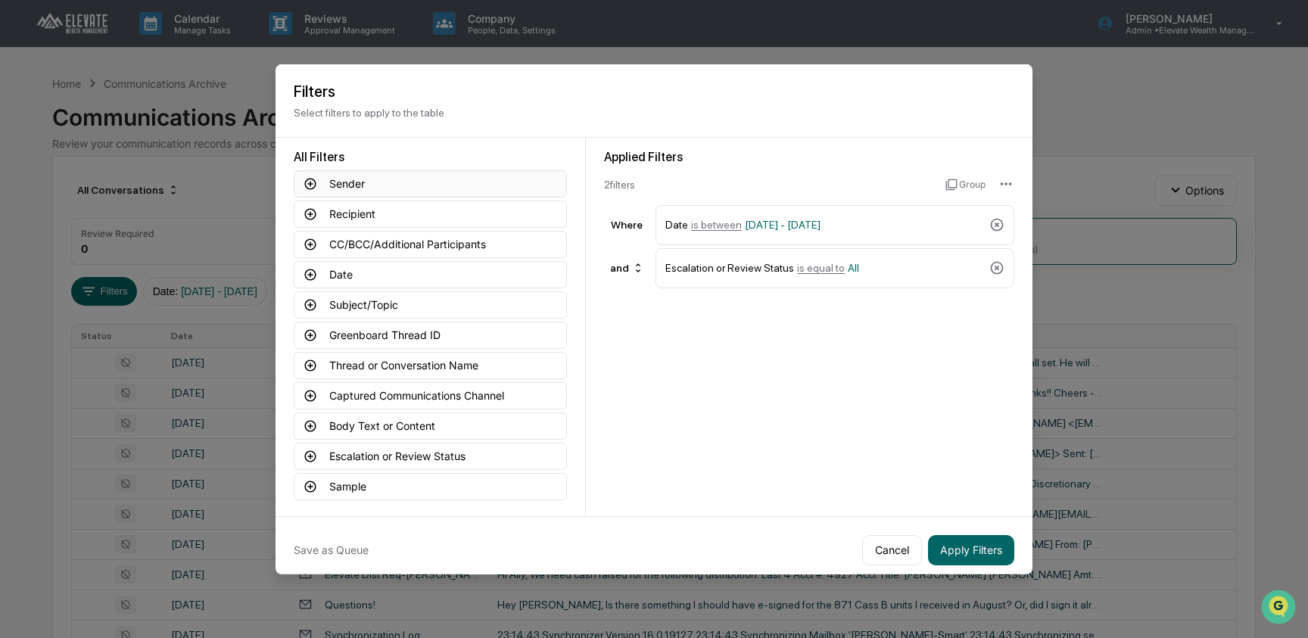
click at [360, 187] on button "Sender" at bounding box center [430, 183] width 273 height 27
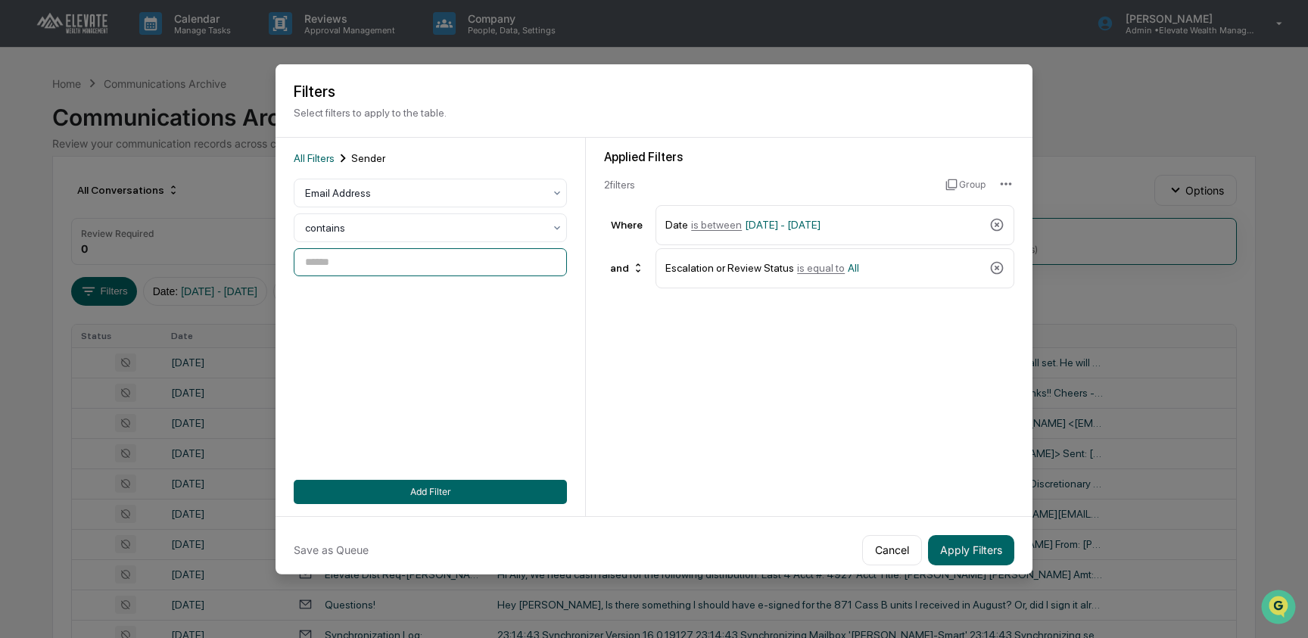
click at [363, 263] on input at bounding box center [430, 262] width 273 height 28
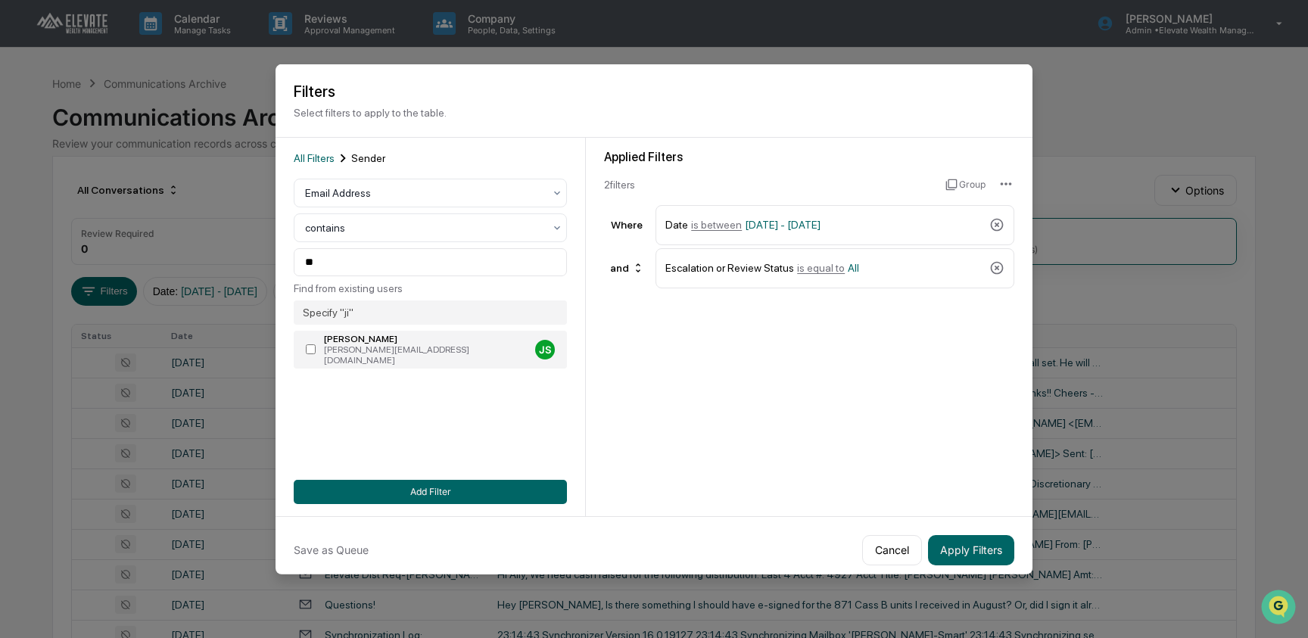
click at [335, 353] on div "[PERSON_NAME][EMAIL_ADDRESS][DOMAIN_NAME]" at bounding box center [426, 354] width 205 height 21
type input "**********"
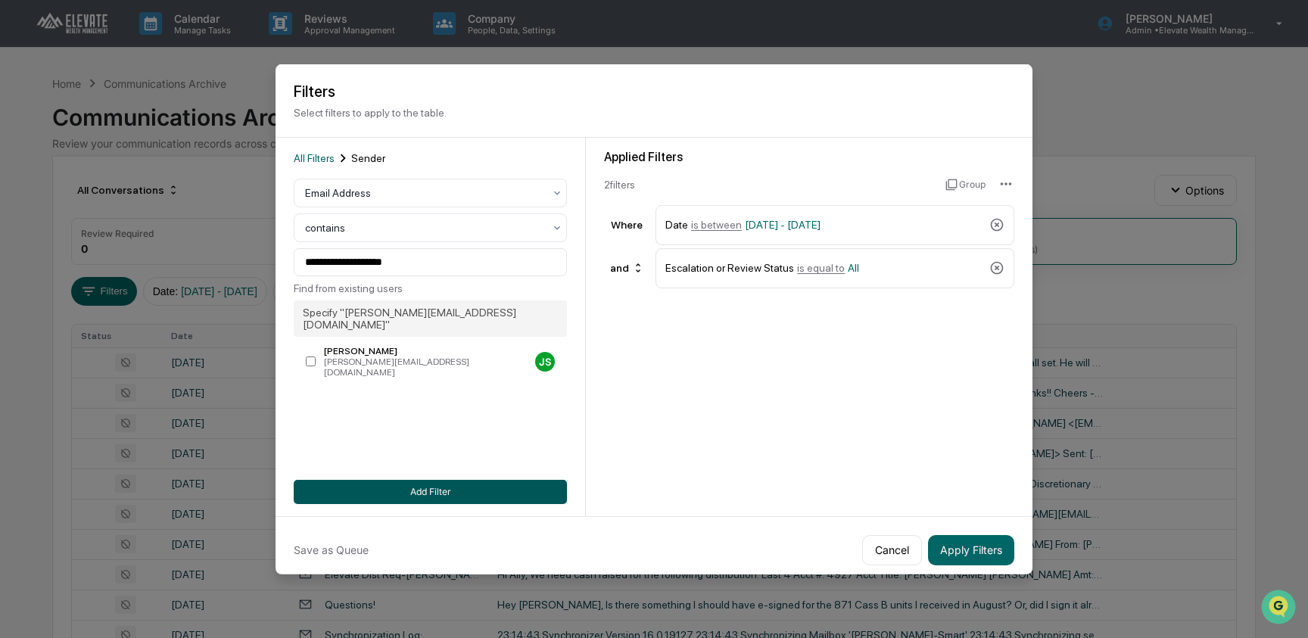
click at [456, 487] on button "Add Filter" at bounding box center [430, 491] width 273 height 24
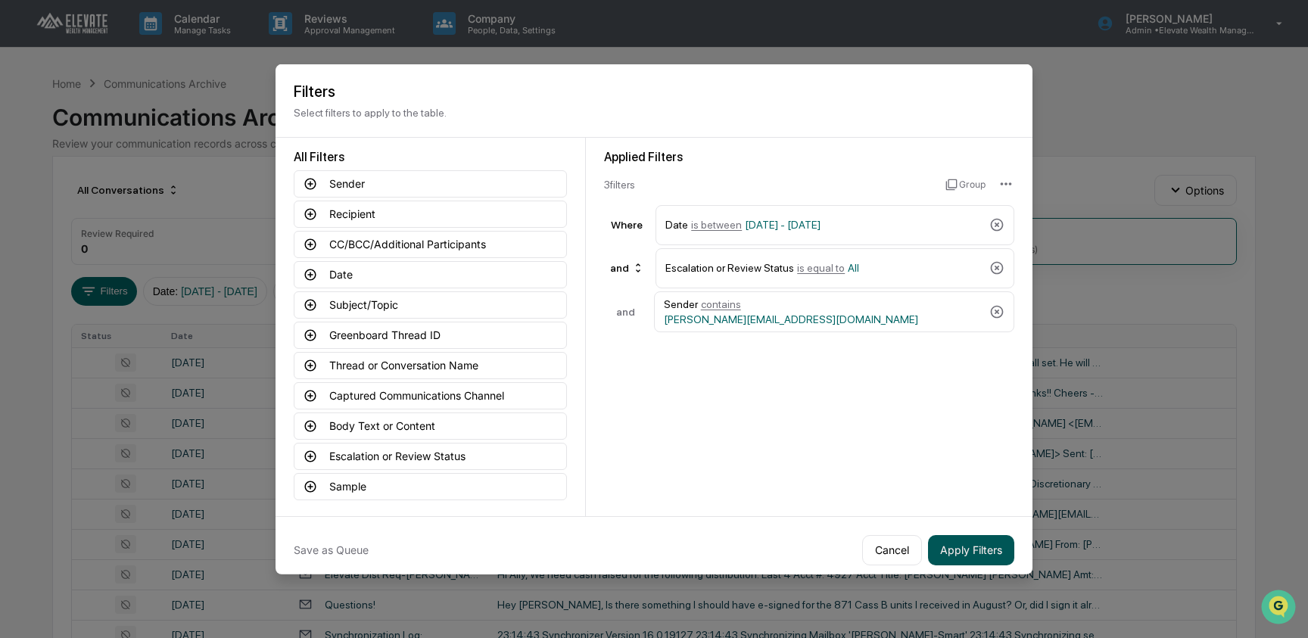
click at [996, 553] on button "Apply Filters" at bounding box center [971, 549] width 86 height 30
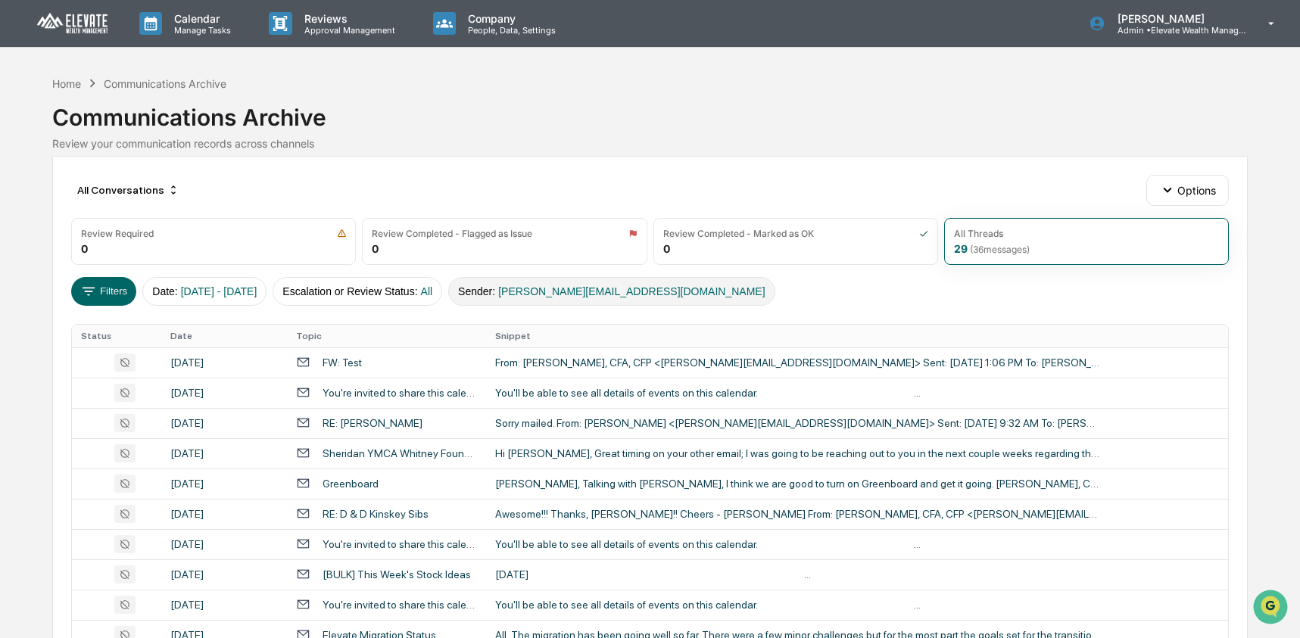
click at [508, 300] on button "Sender : jim@elevateasset.com" at bounding box center [611, 291] width 326 height 29
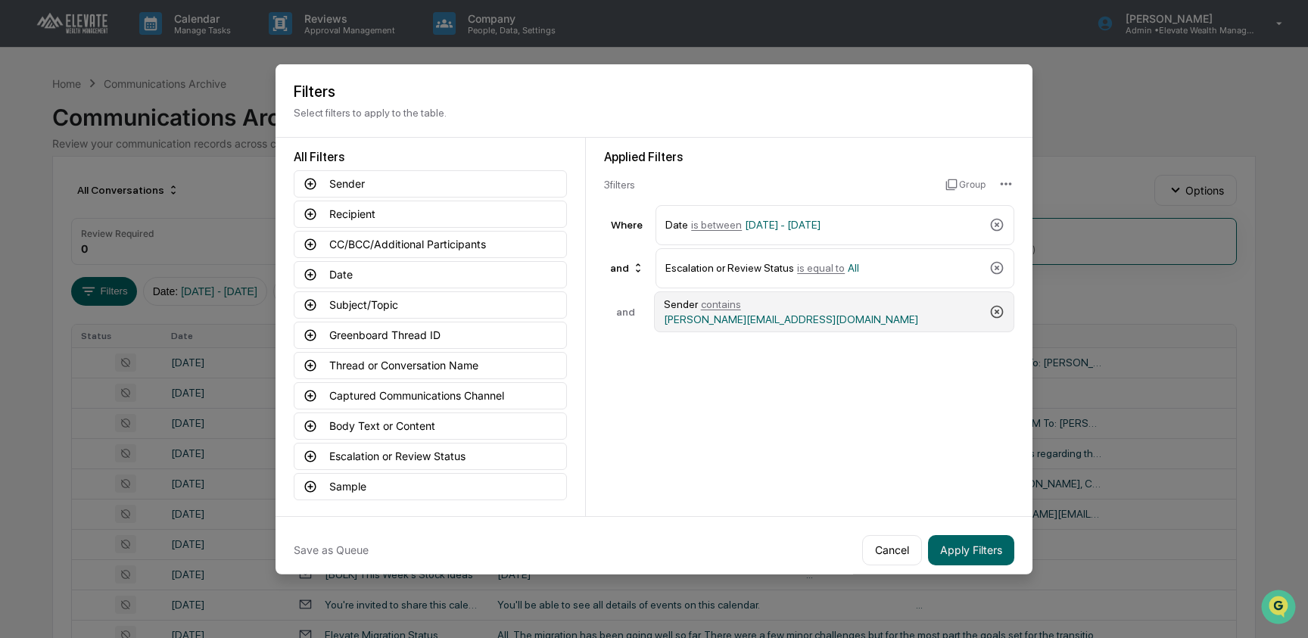
click at [995, 313] on icon at bounding box center [996, 311] width 15 height 15
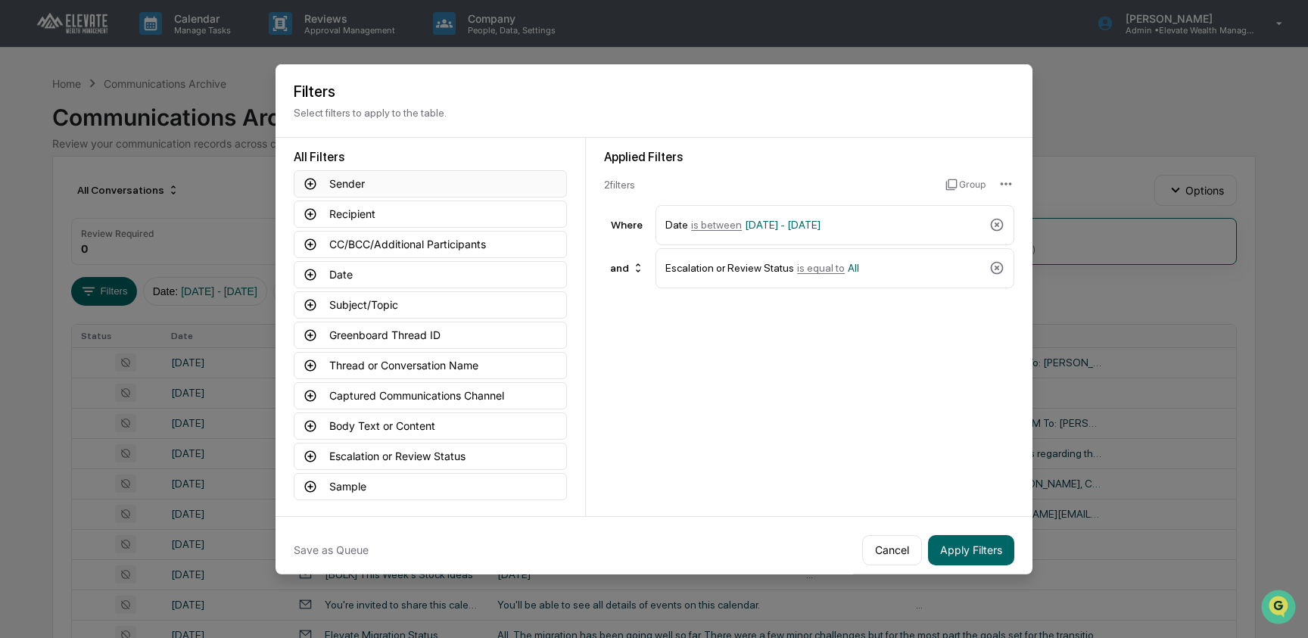
click at [400, 178] on button "Sender" at bounding box center [430, 183] width 273 height 27
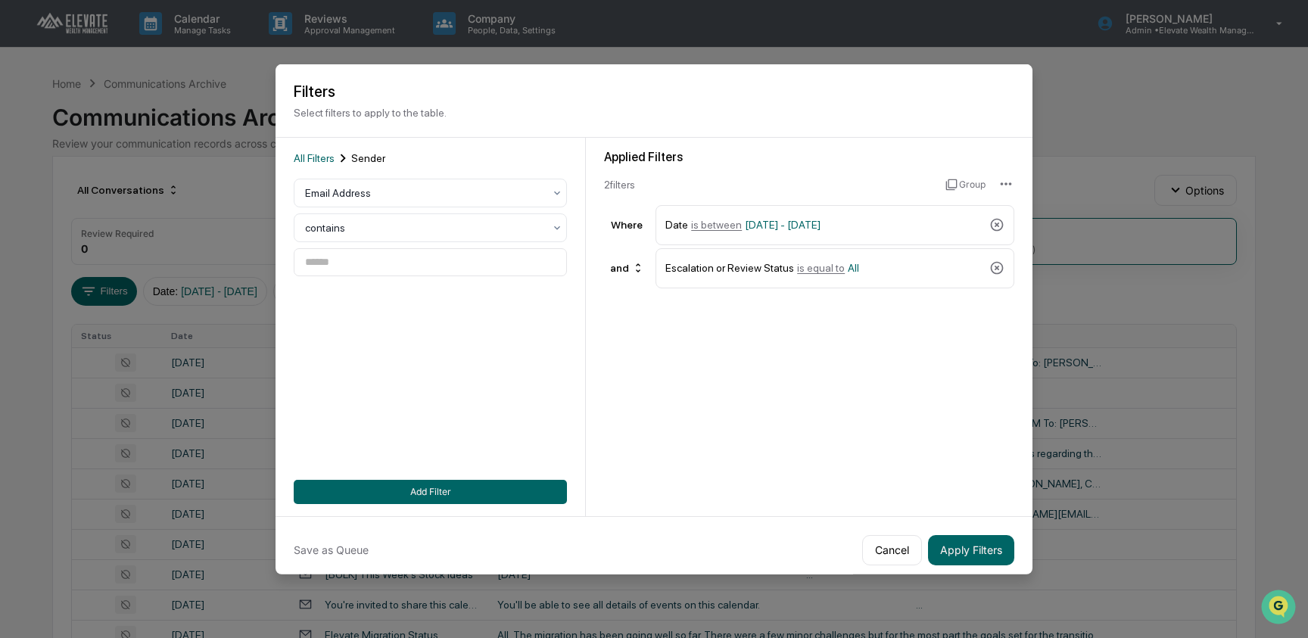
click at [367, 282] on div "All Filters Sender Email Address contains Add Filter" at bounding box center [430, 326] width 273 height 354
click at [366, 257] on input at bounding box center [430, 262] width 273 height 28
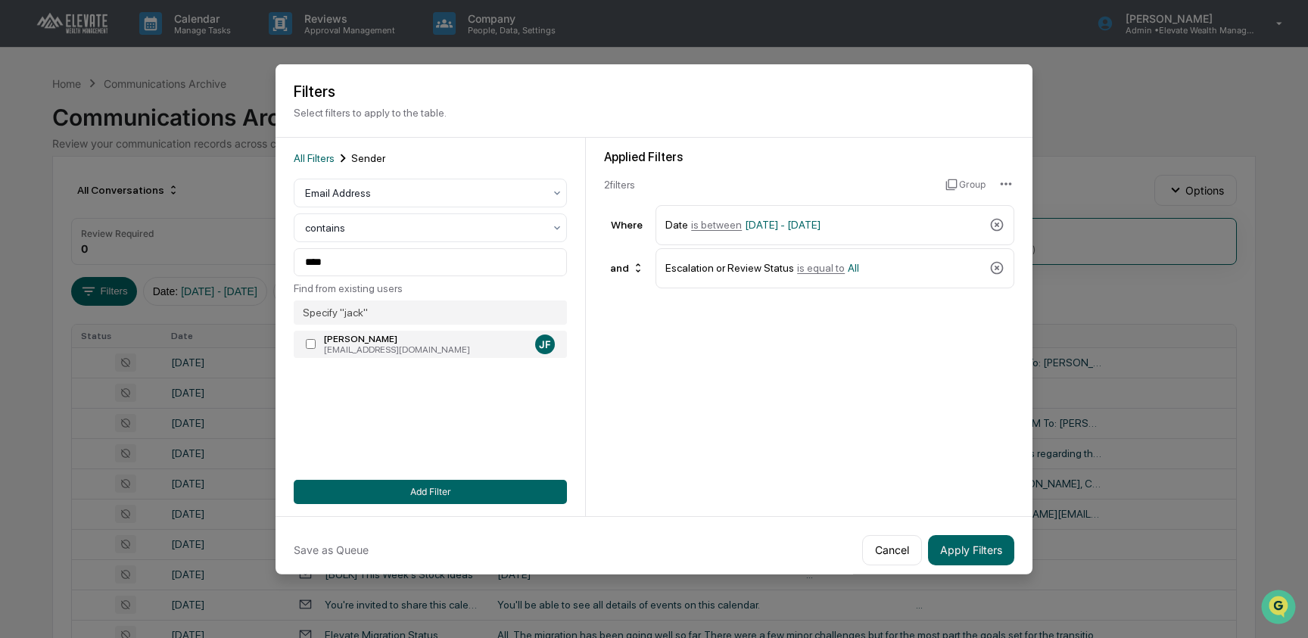
click at [311, 352] on label "Jack Fecko jack@elevateasset.com JF" at bounding box center [430, 344] width 273 height 27
type input "**********"
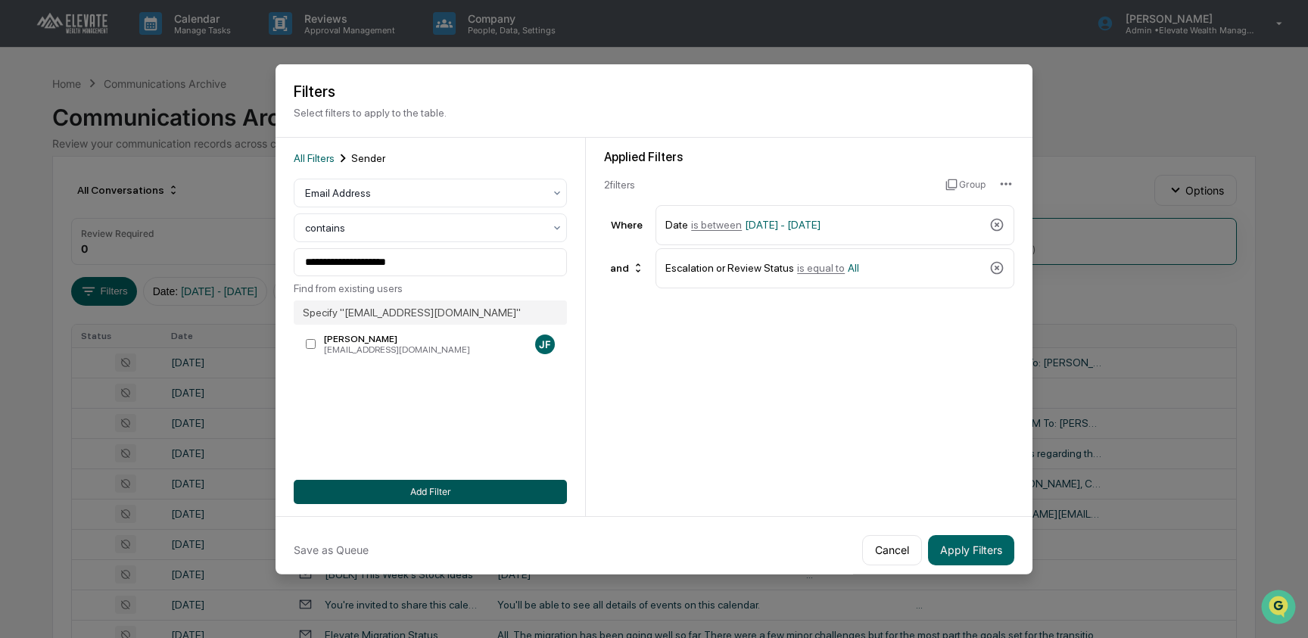
click at [405, 503] on button "Add Filter" at bounding box center [430, 491] width 273 height 24
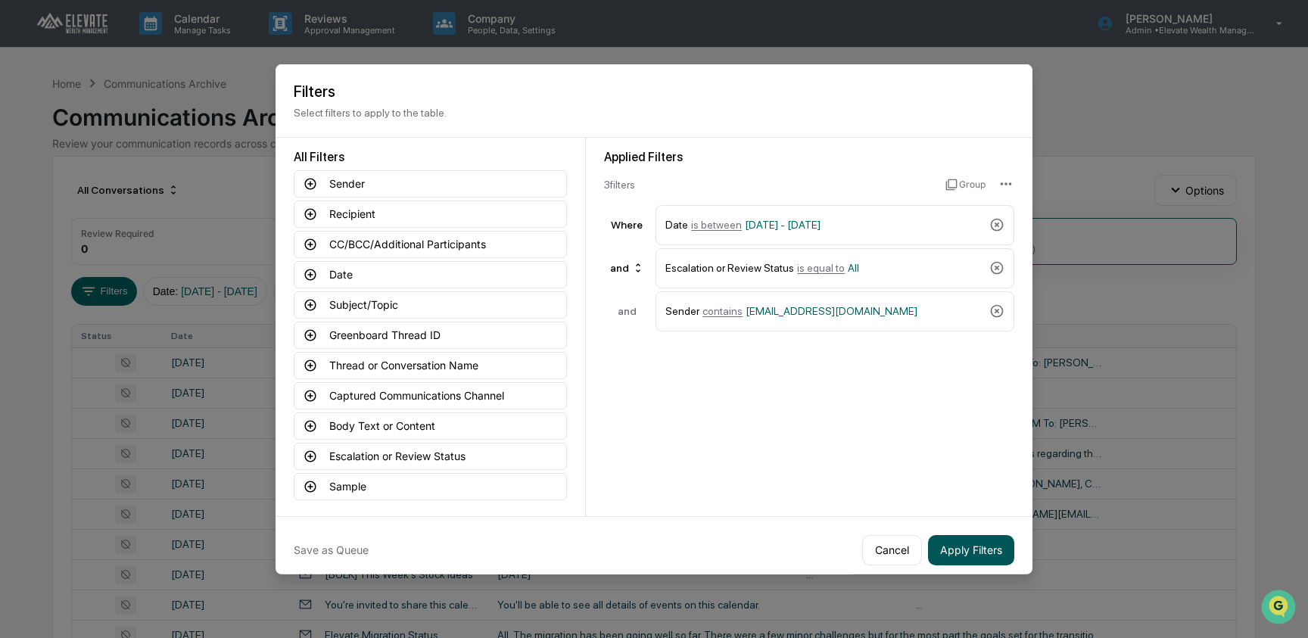
click at [954, 557] on button "Apply Filters" at bounding box center [971, 549] width 86 height 30
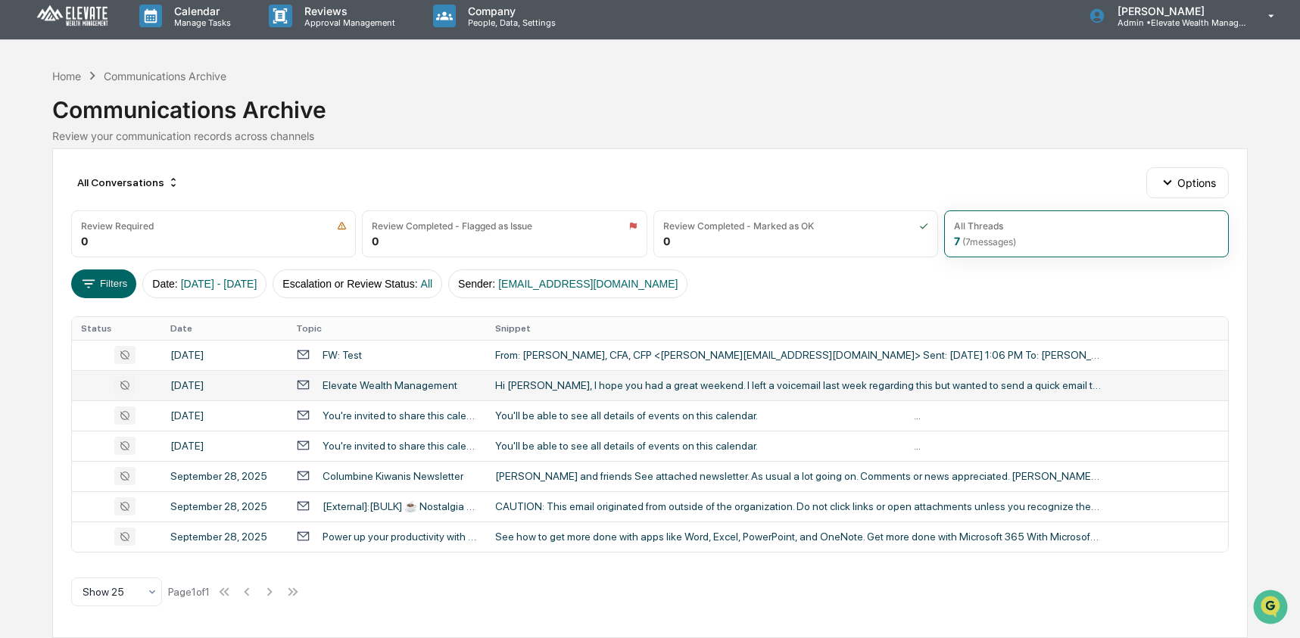
scroll to position [8, 0]
click at [104, 279] on button "Filters" at bounding box center [104, 283] width 66 height 29
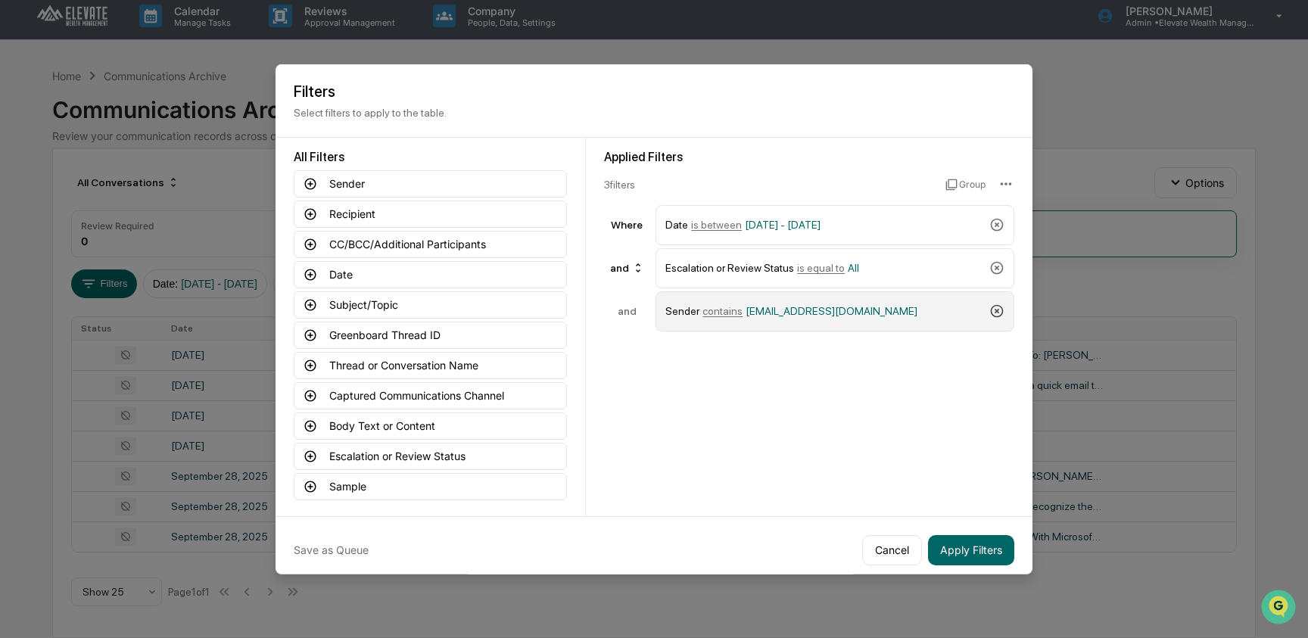
click at [995, 311] on icon at bounding box center [996, 311] width 15 height 15
click at [391, 389] on button "Captured Communications Channel" at bounding box center [430, 394] width 273 height 27
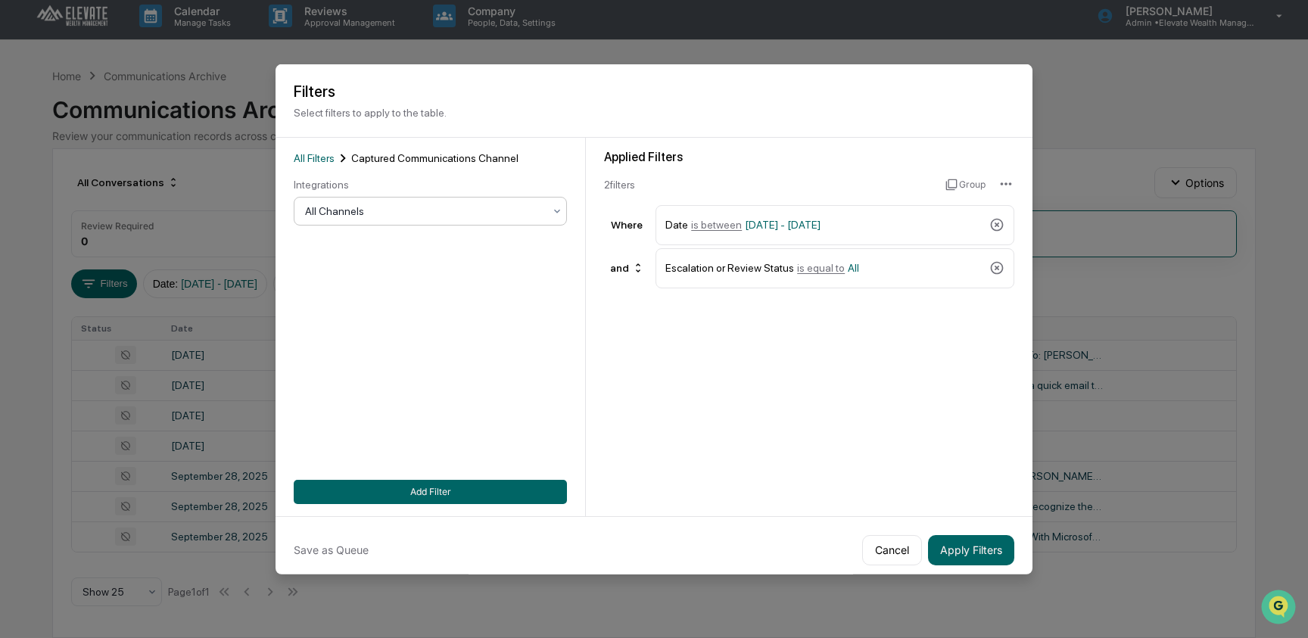
click at [397, 210] on div at bounding box center [424, 211] width 238 height 15
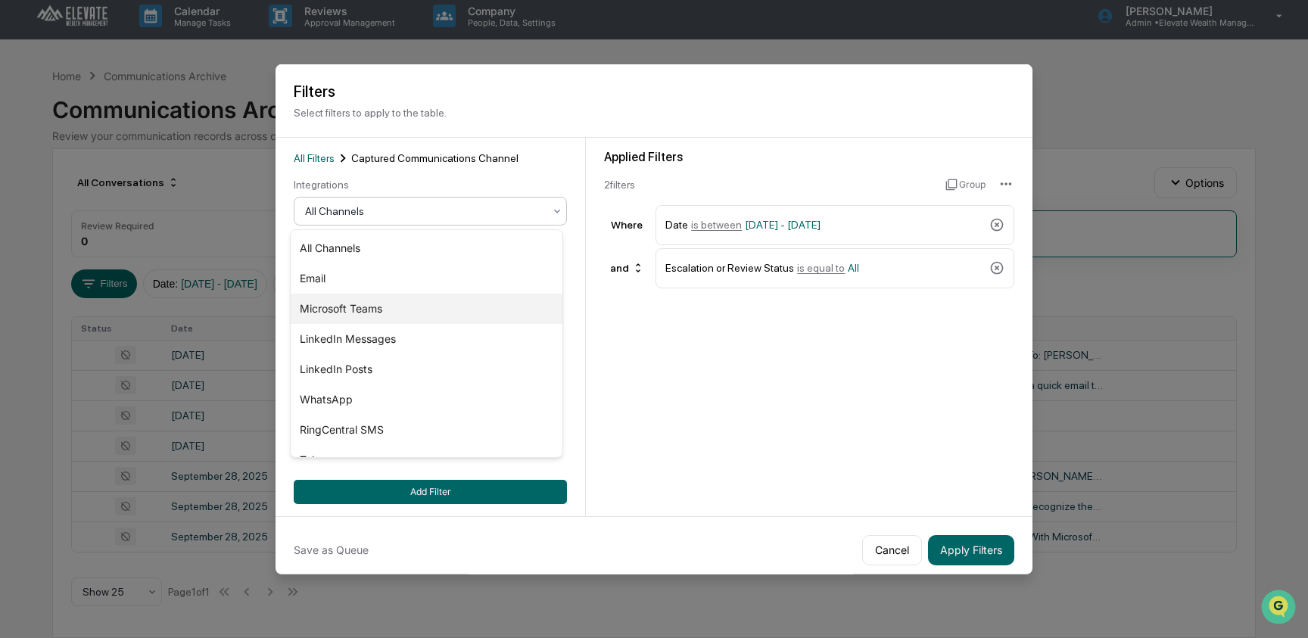
click at [385, 307] on div "Microsoft Teams" at bounding box center [427, 309] width 272 height 30
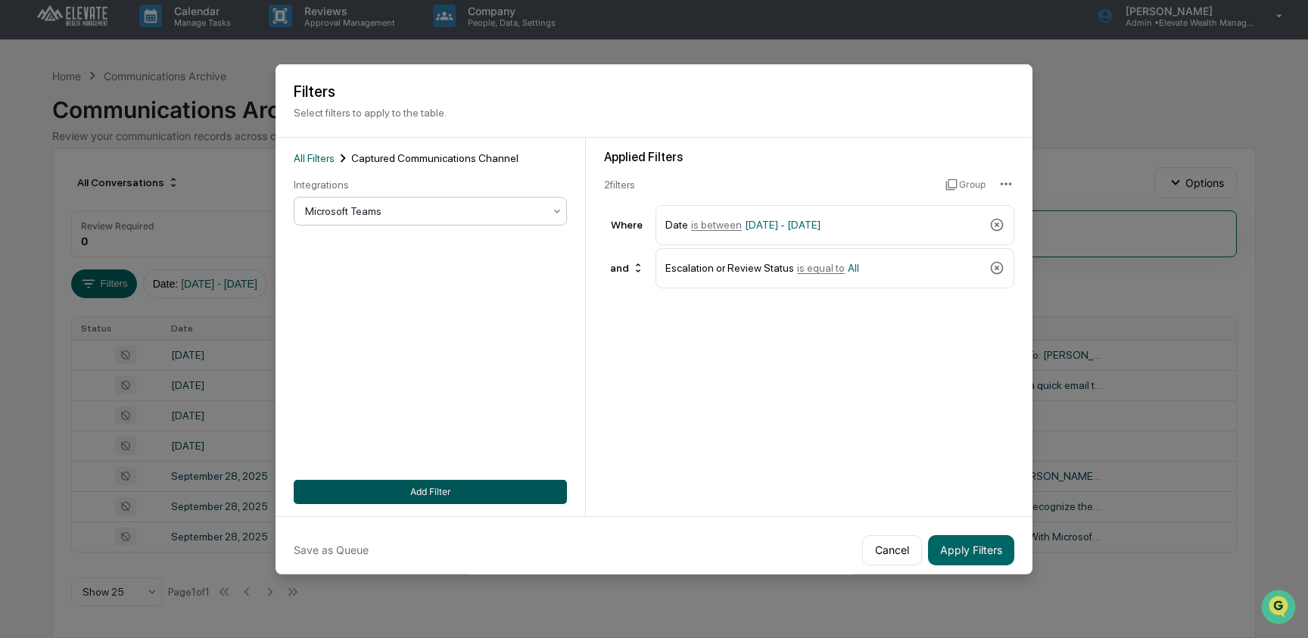
click at [502, 492] on button "Add Filter" at bounding box center [430, 491] width 273 height 24
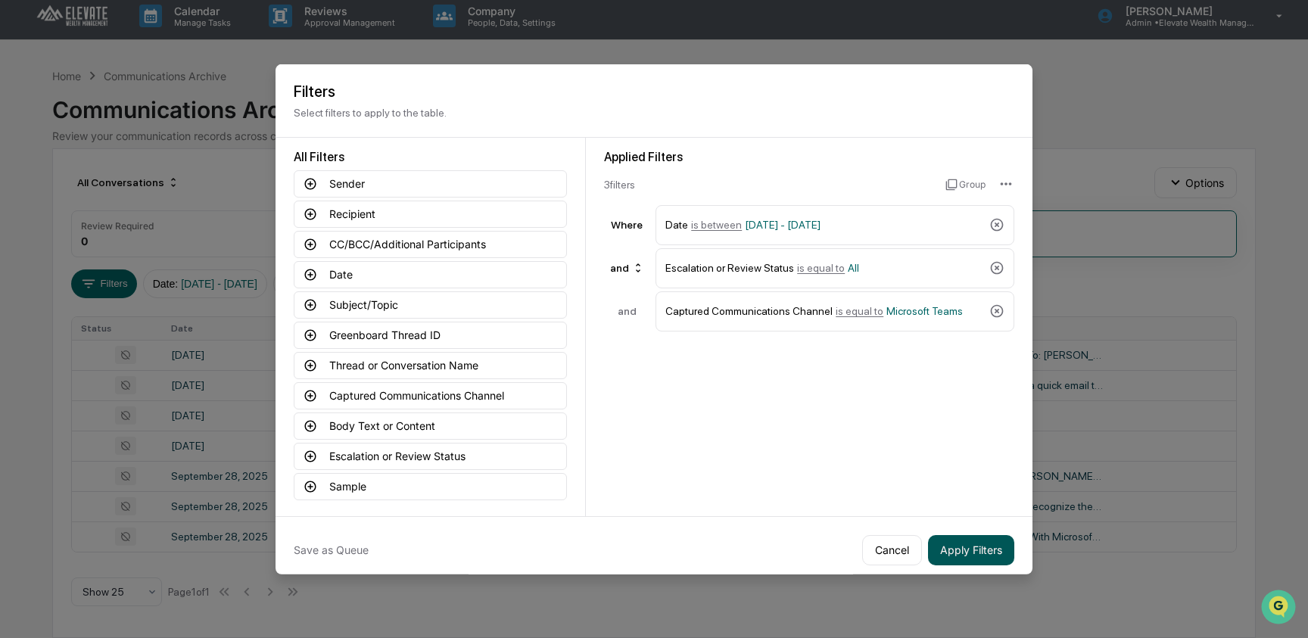
click at [1004, 553] on button "Apply Filters" at bounding box center [971, 549] width 86 height 30
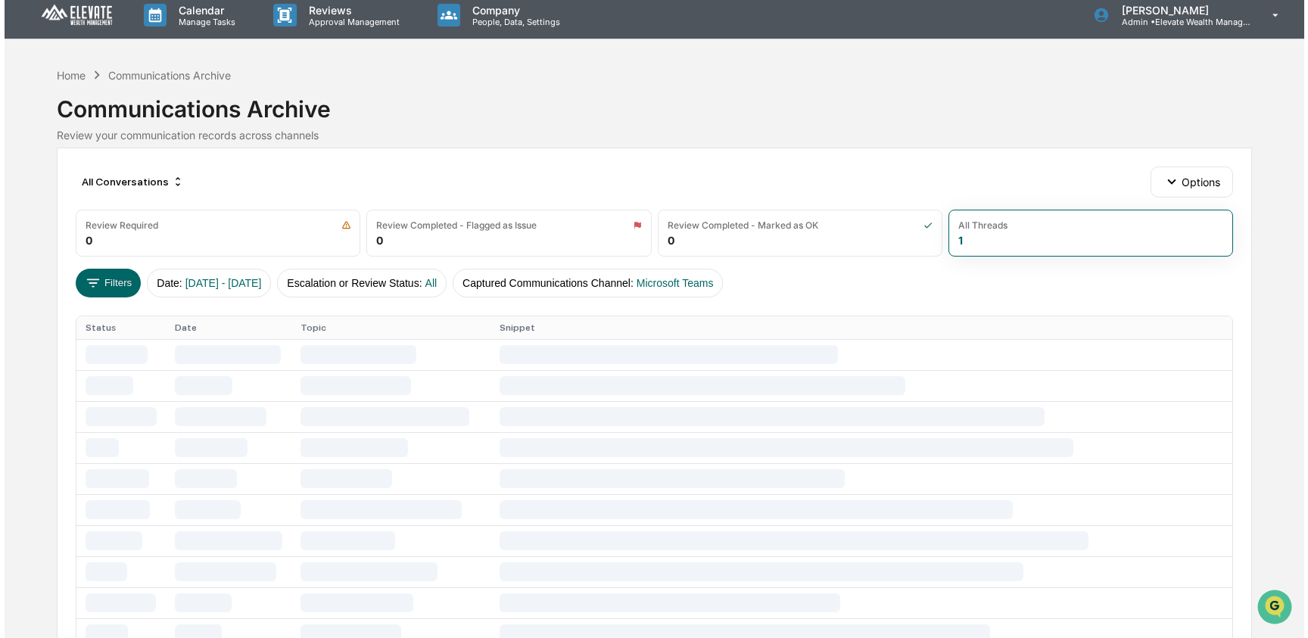
scroll to position [0, 0]
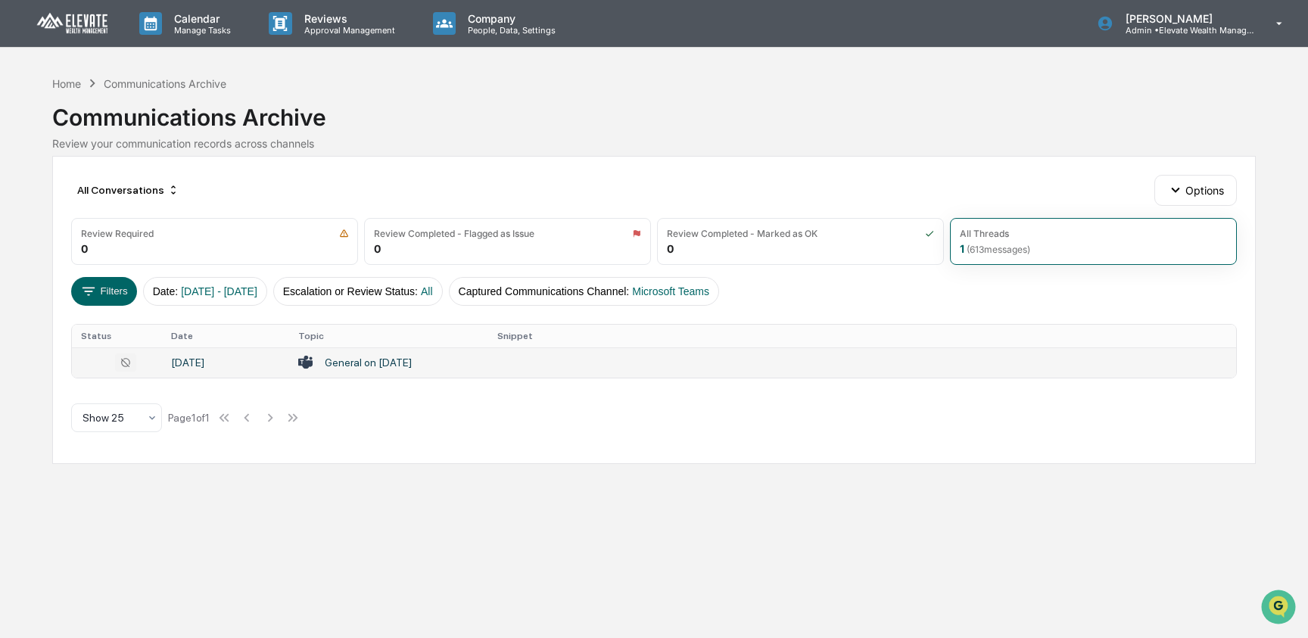
click at [403, 369] on div "General on 2025-09-25" at bounding box center [389, 362] width 182 height 14
click at [99, 513] on div "Calendar Manage Tasks Reviews Approval Management Company People, Data, Setting…" at bounding box center [654, 319] width 1308 height 638
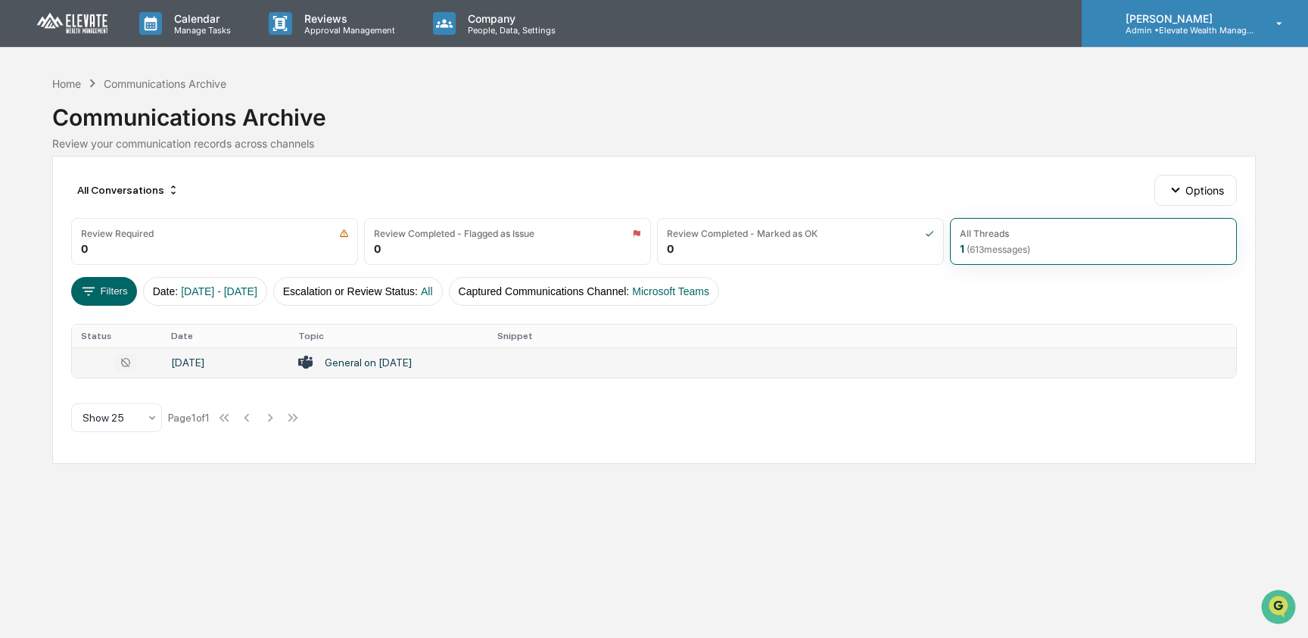
click at [1214, 26] on p "Admin • Elevate Wealth Management" at bounding box center [1183, 30] width 141 height 11
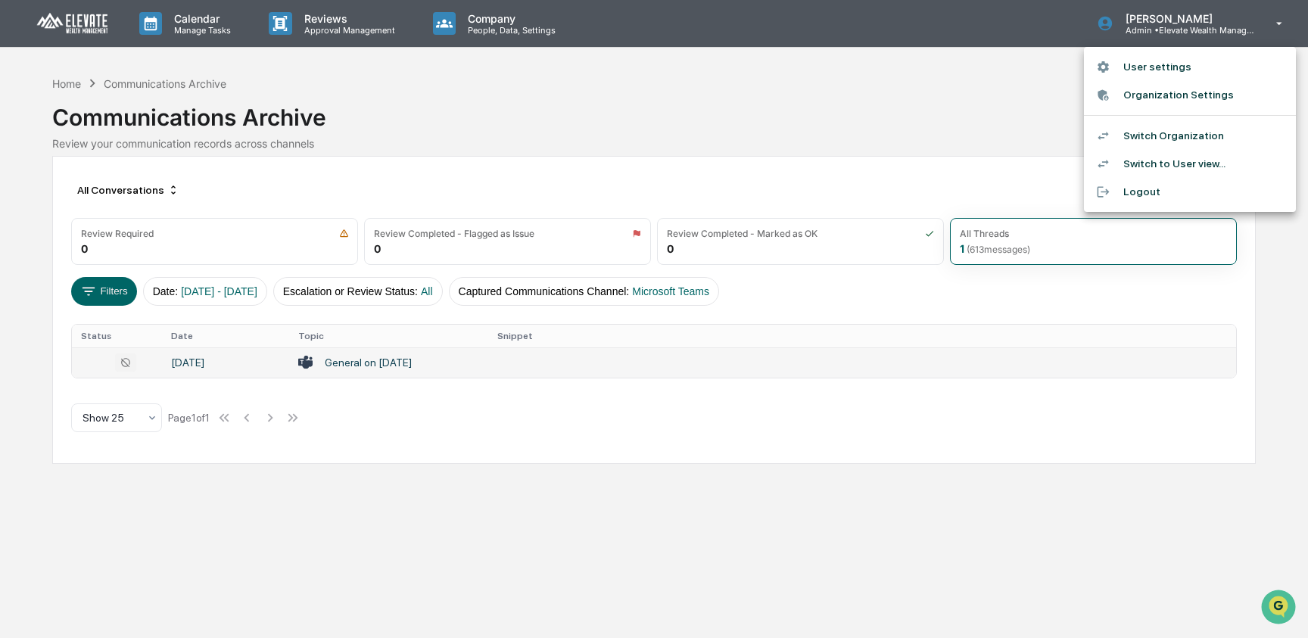
click at [1186, 141] on li "Switch Organization" at bounding box center [1190, 136] width 212 height 28
